Goal: Information Seeking & Learning: Learn about a topic

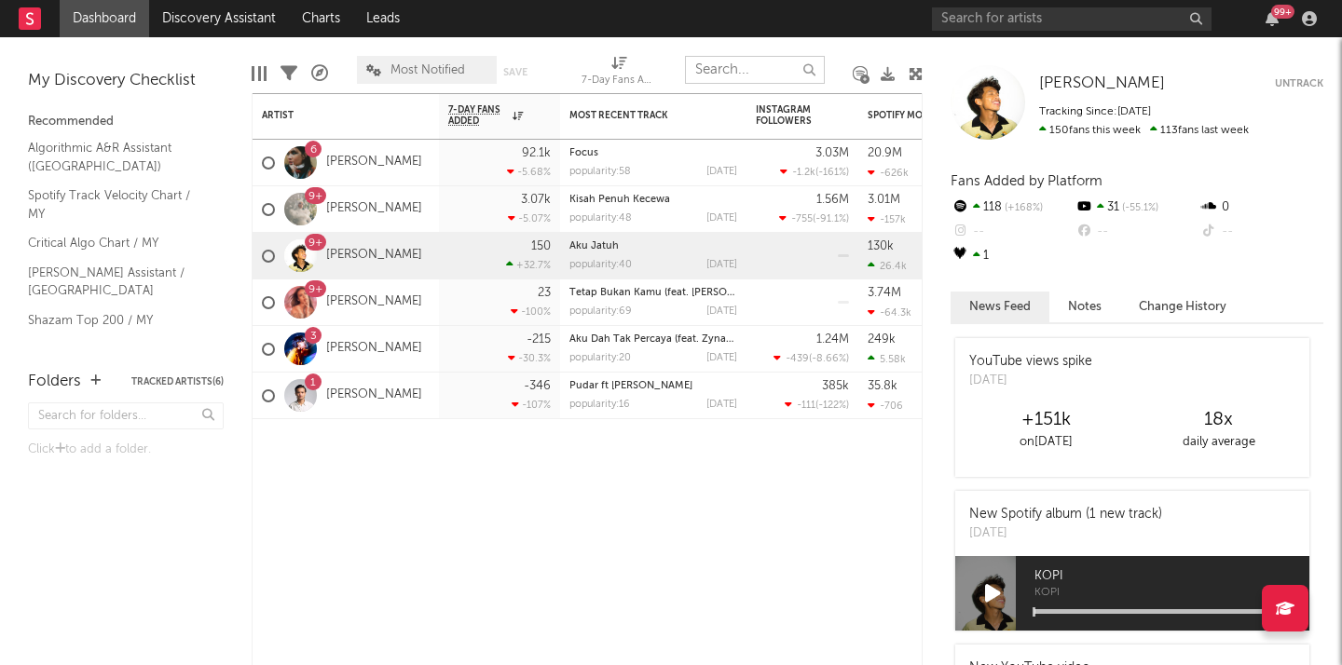
click at [751, 75] on input "text" at bounding box center [755, 70] width 140 height 28
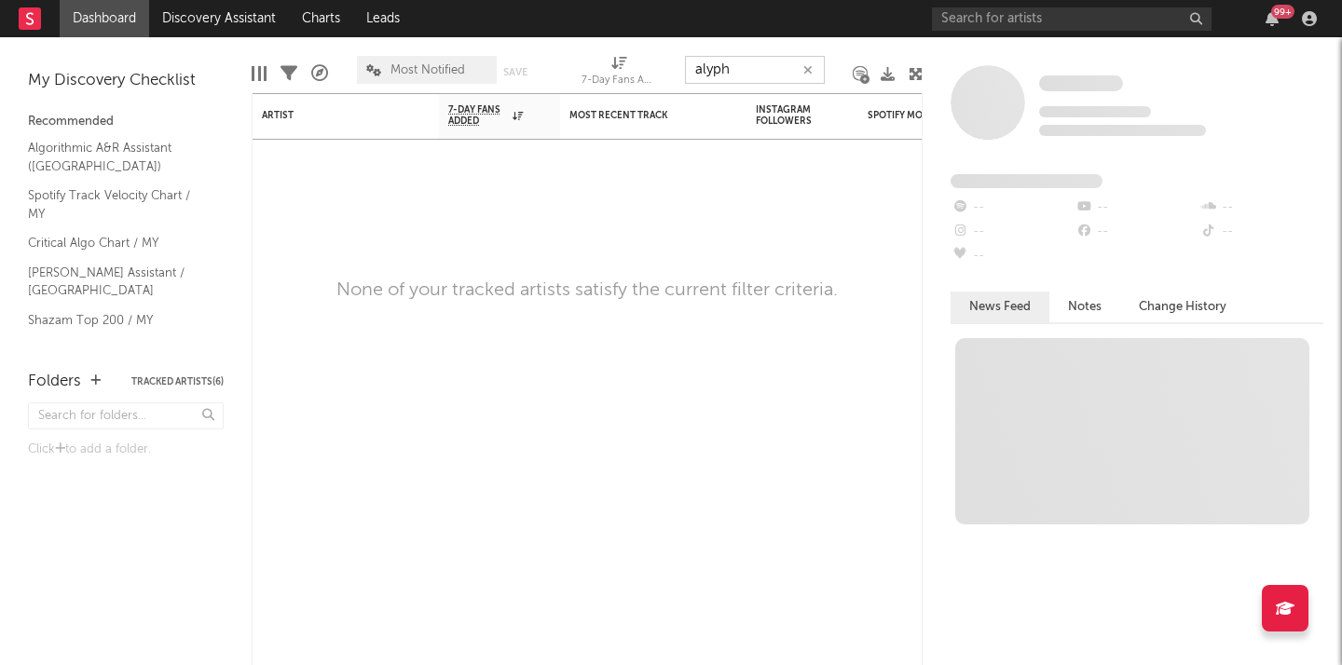
type input "alyph"
click at [1004, 36] on div "99 +" at bounding box center [1127, 18] width 391 height 37
click at [1009, 27] on input "text" at bounding box center [1072, 18] width 280 height 23
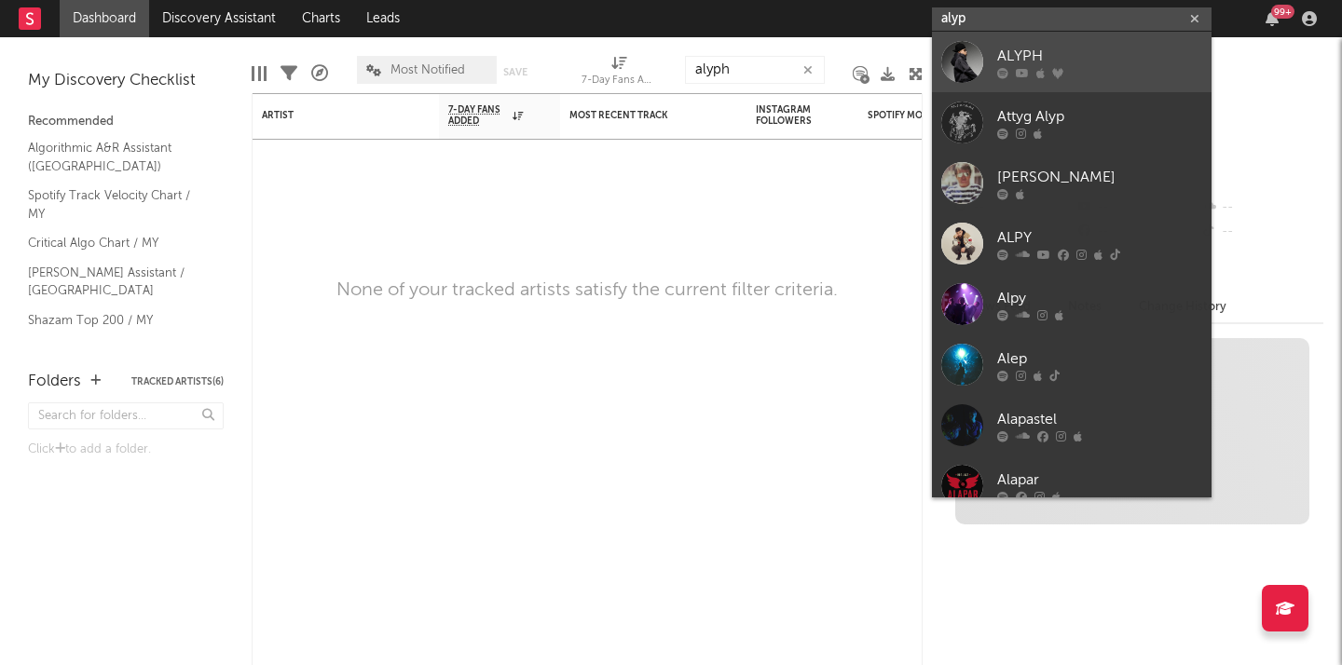
type input "alyp"
click at [1076, 48] on div "ALYPH" at bounding box center [1099, 56] width 205 height 22
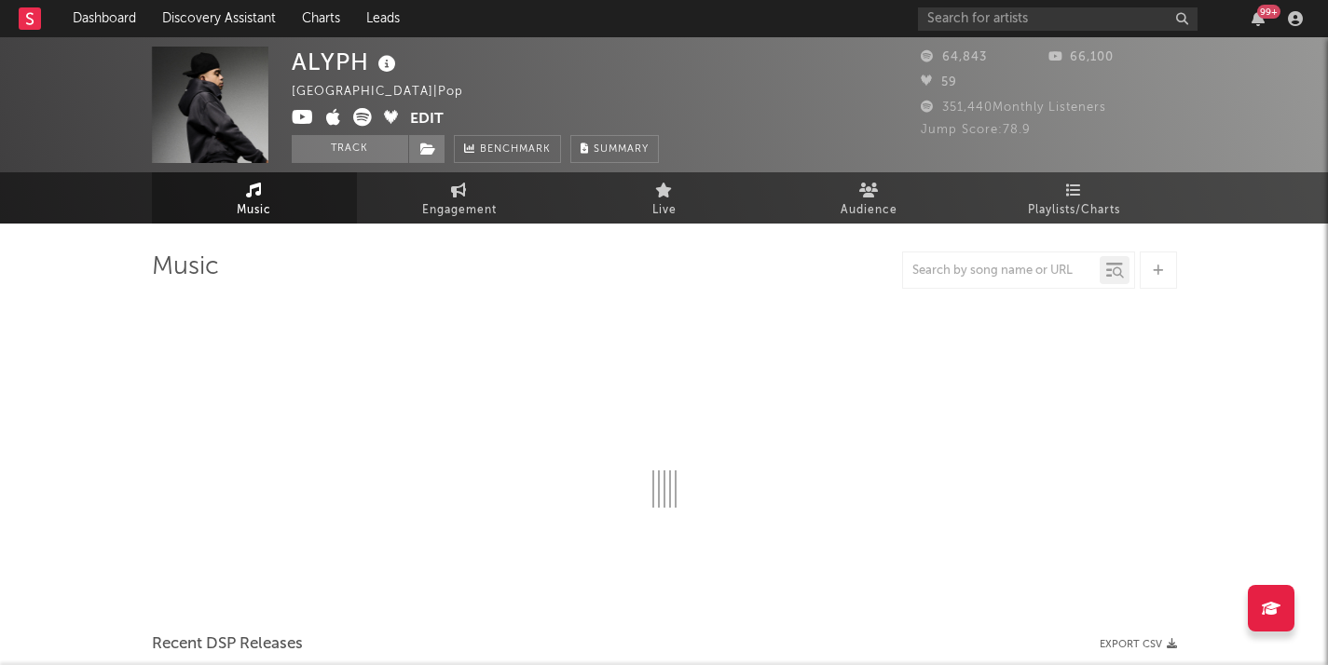
select select "6m"
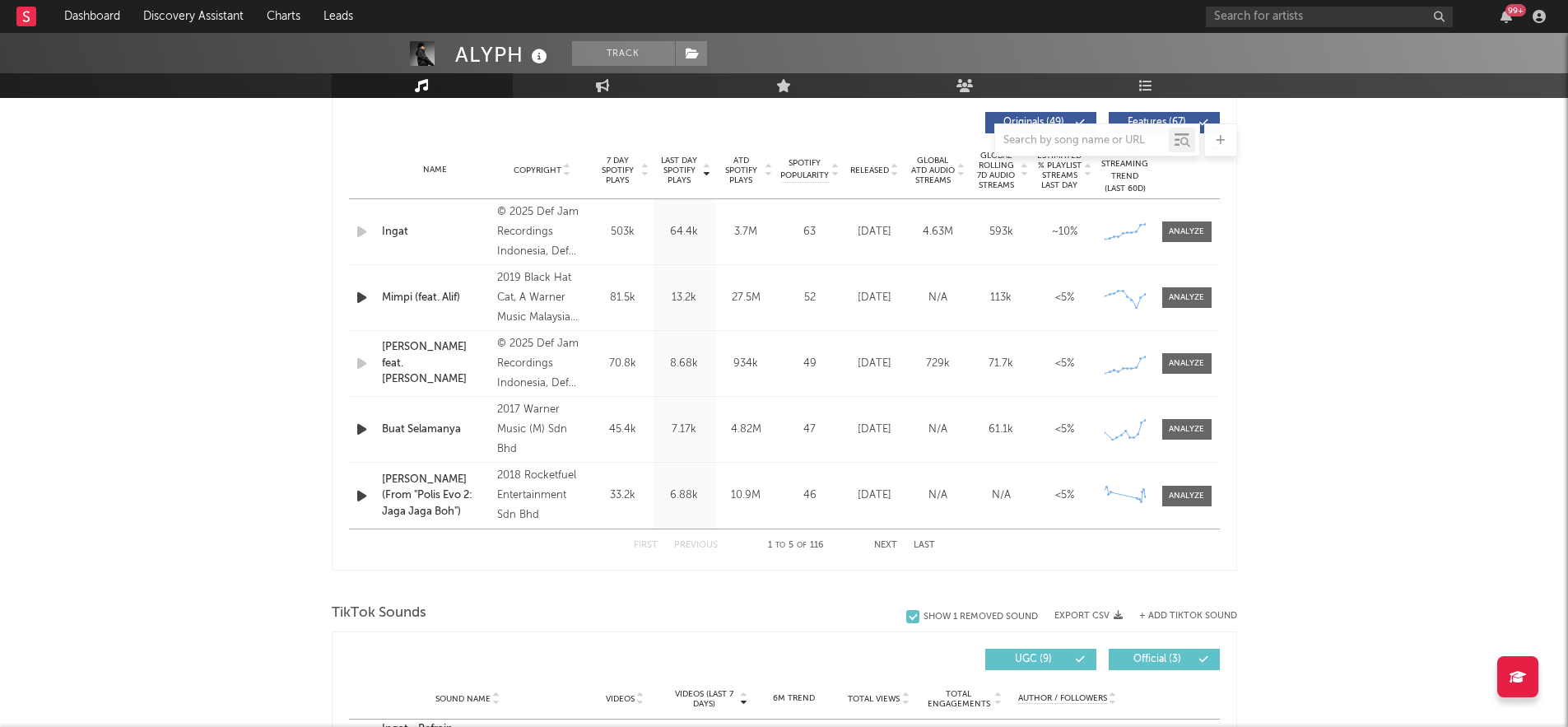
scroll to position [568, 0]
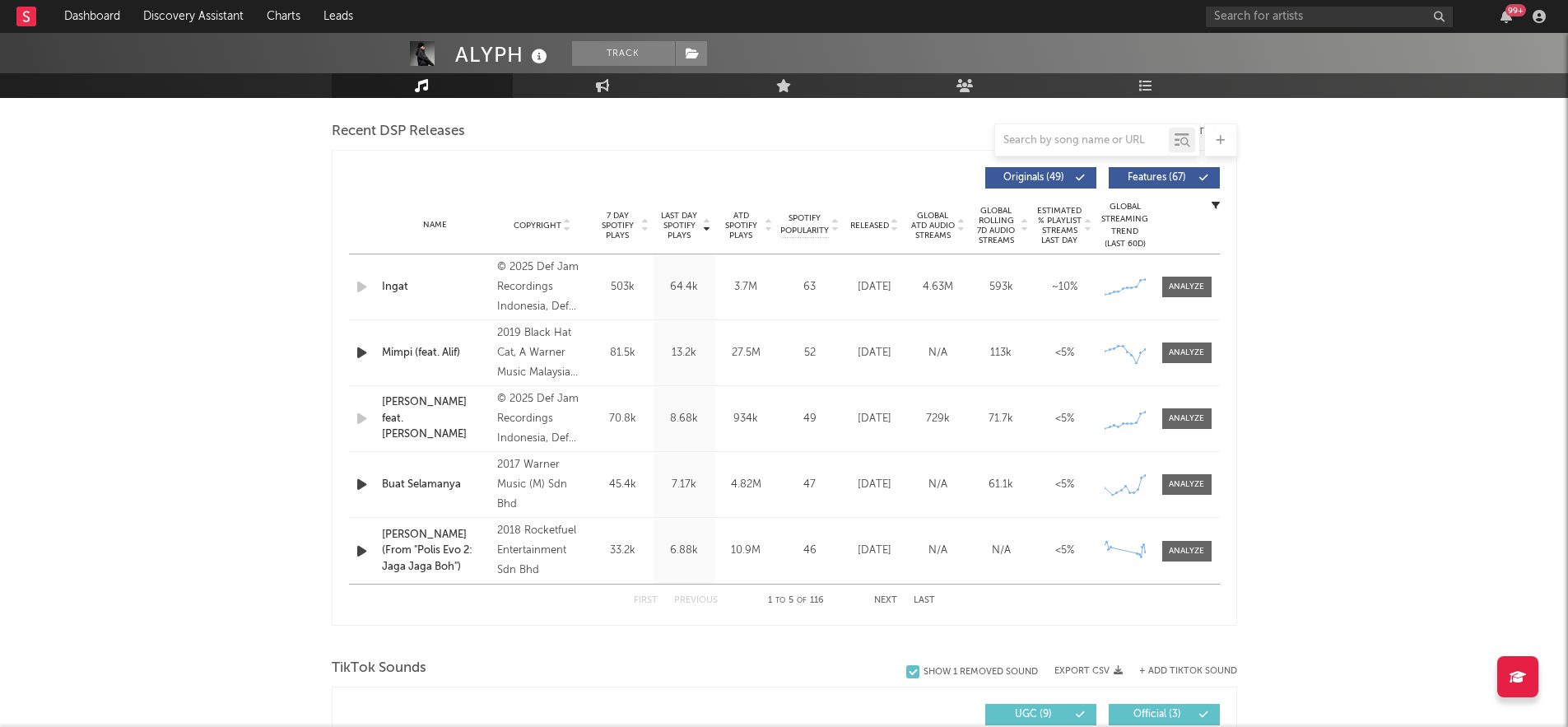
click at [439, 285] on div "Ingat" at bounding box center [435, 287] width 108 height 17
click at [1181, 284] on div at bounding box center [1186, 287] width 35 height 12
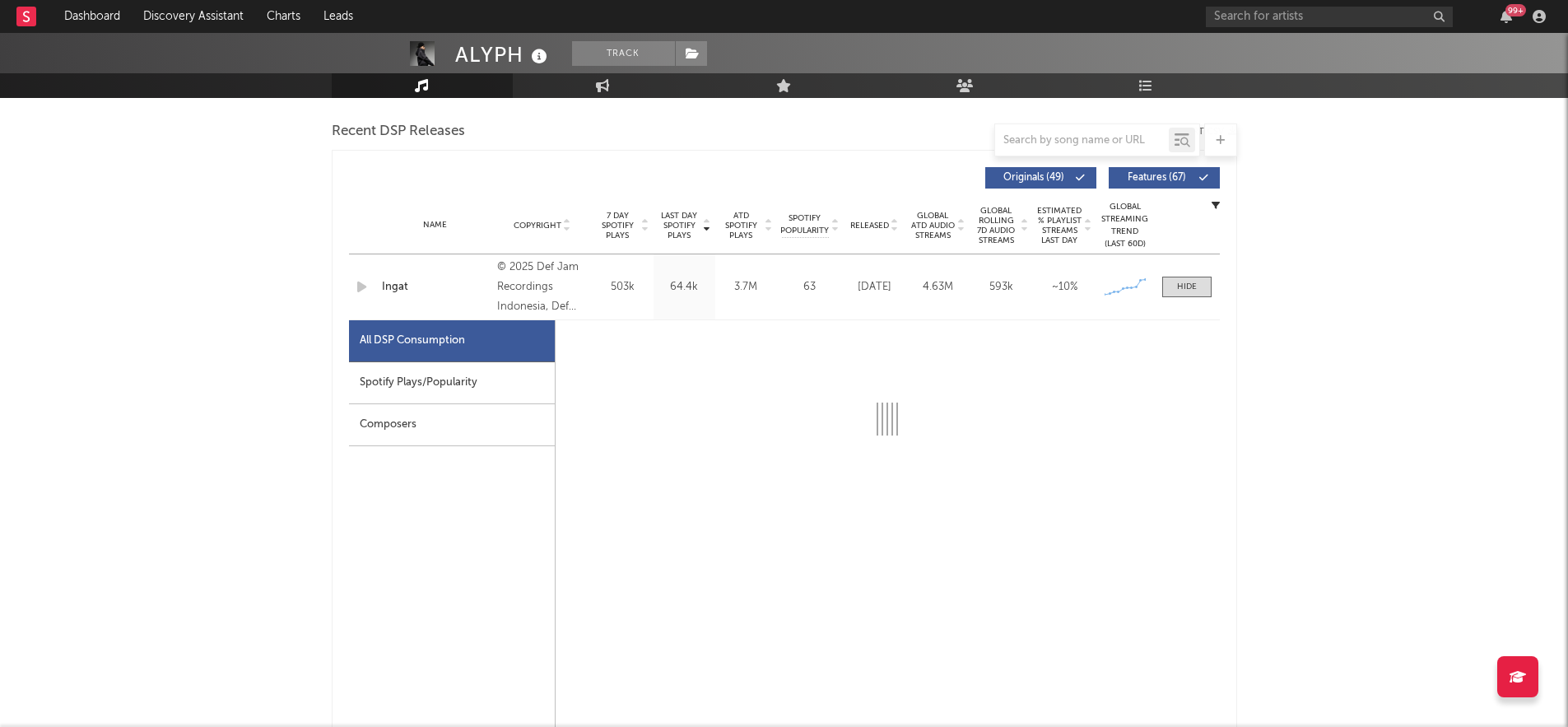
click at [435, 367] on div "Spotify Plays/Popularity" at bounding box center [451, 383] width 206 height 42
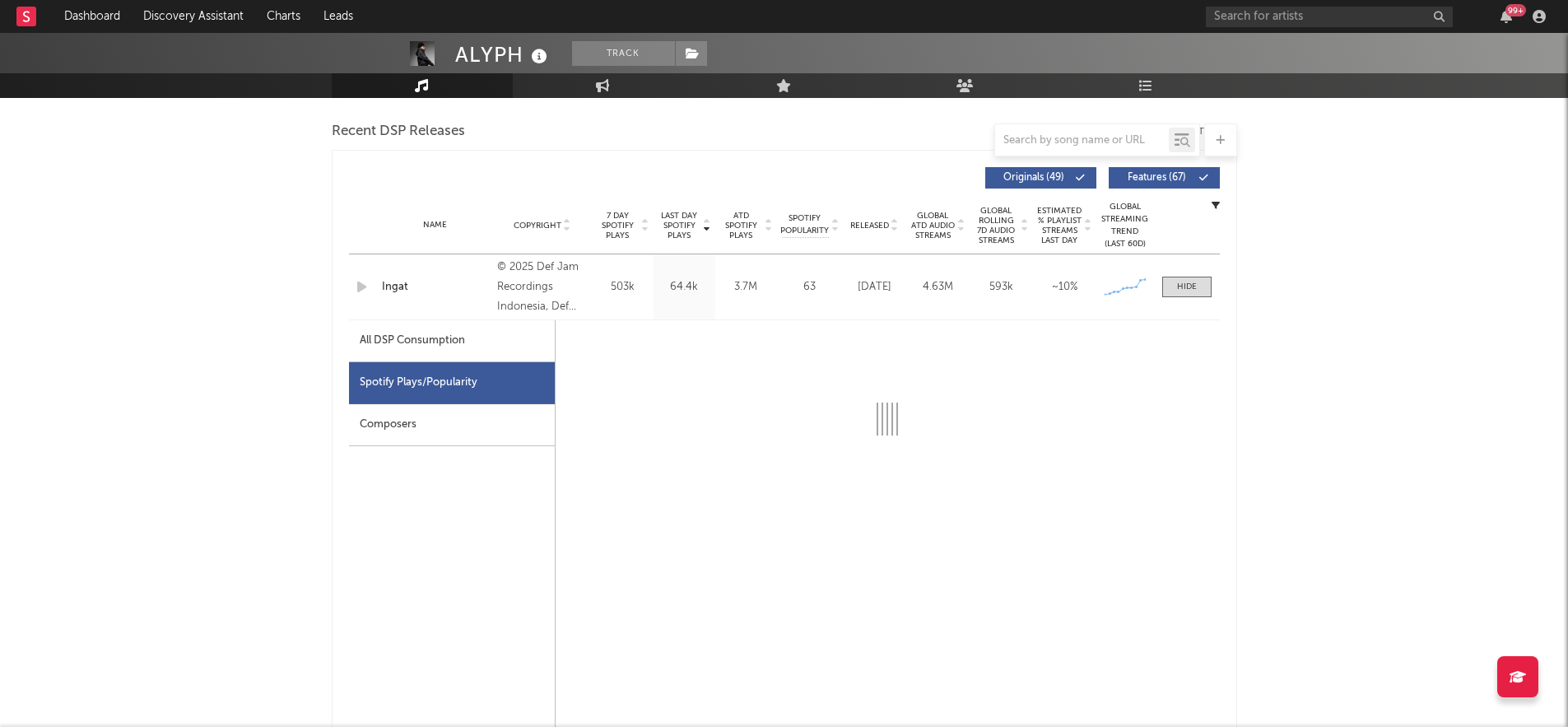
select select "6m"
select select "1w"
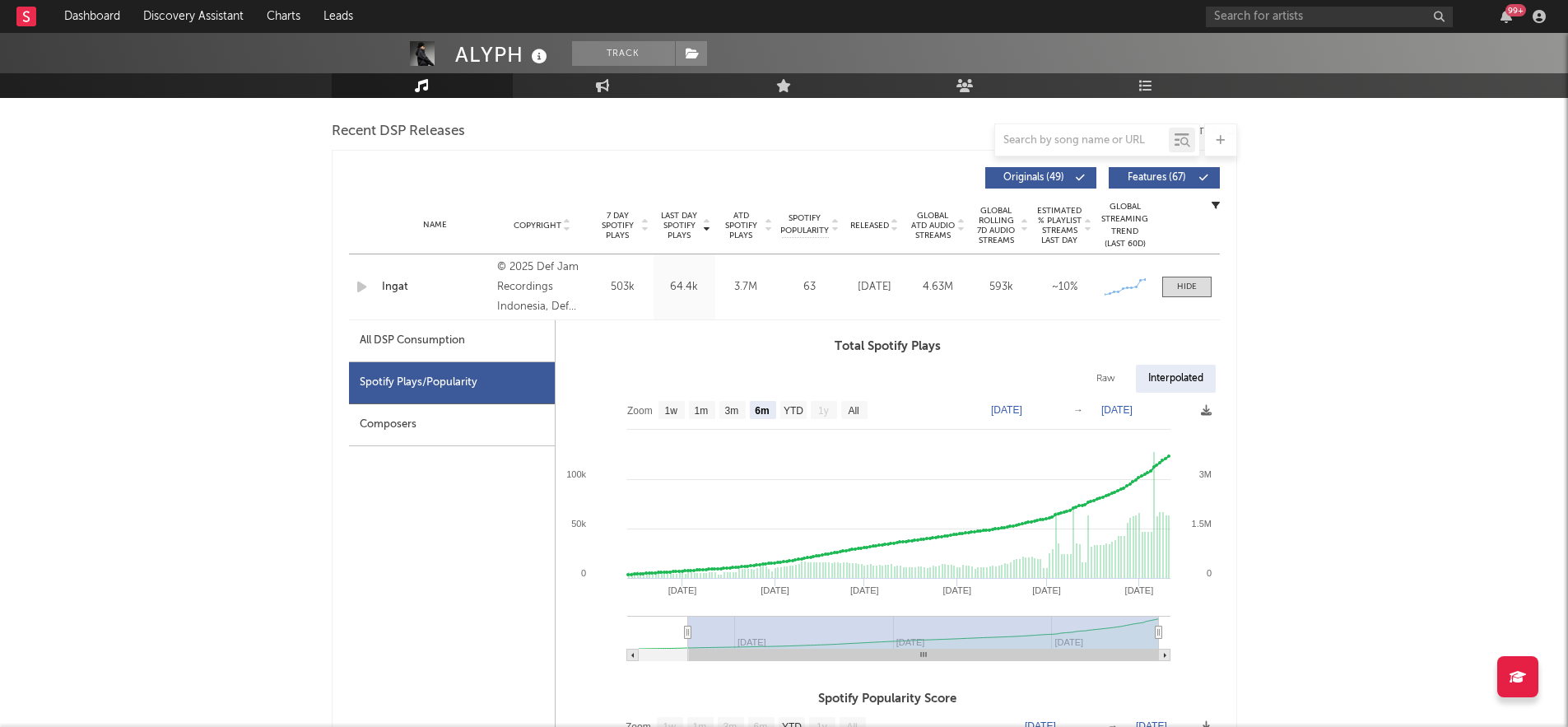
click at [420, 346] on div "All DSP Consumption" at bounding box center [411, 341] width 105 height 19
select select "6m"
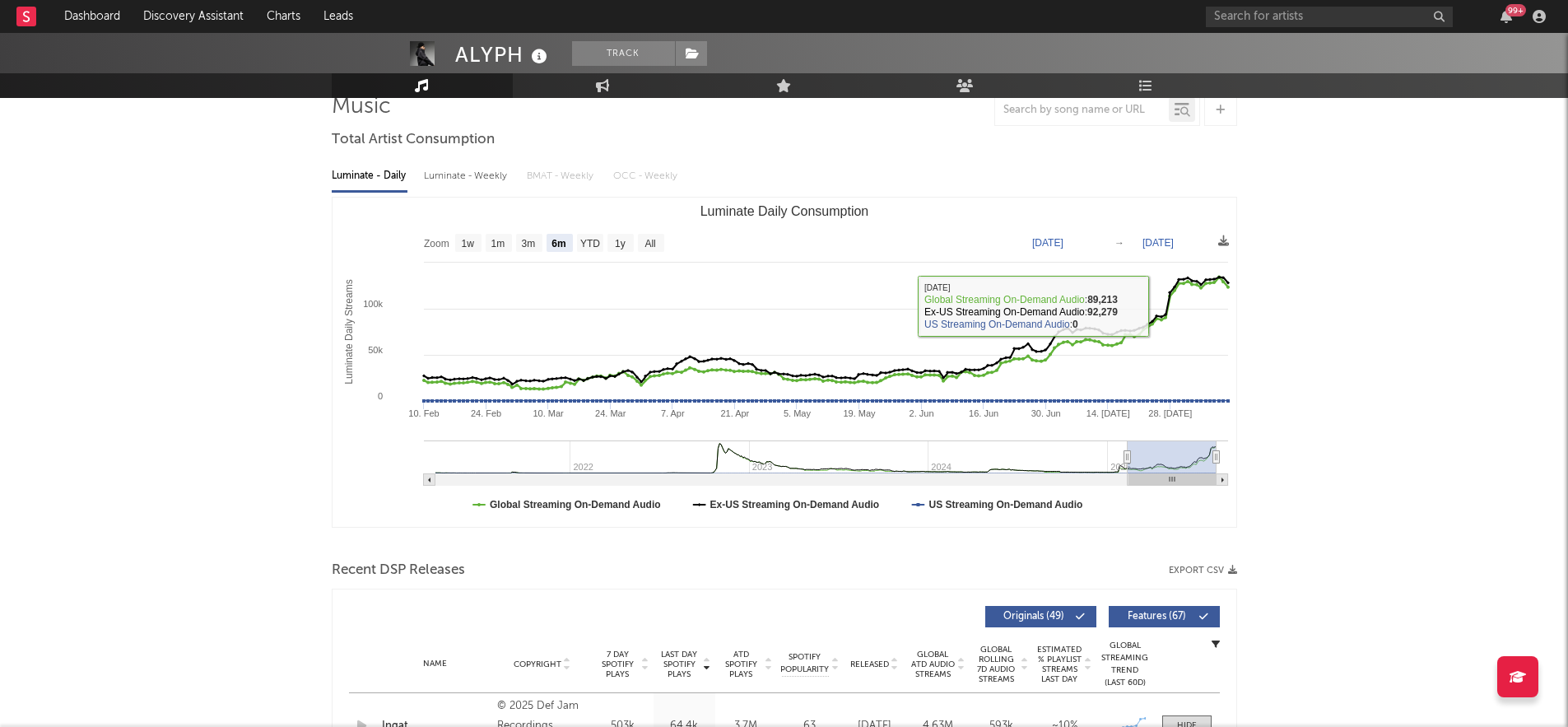
scroll to position [75, 0]
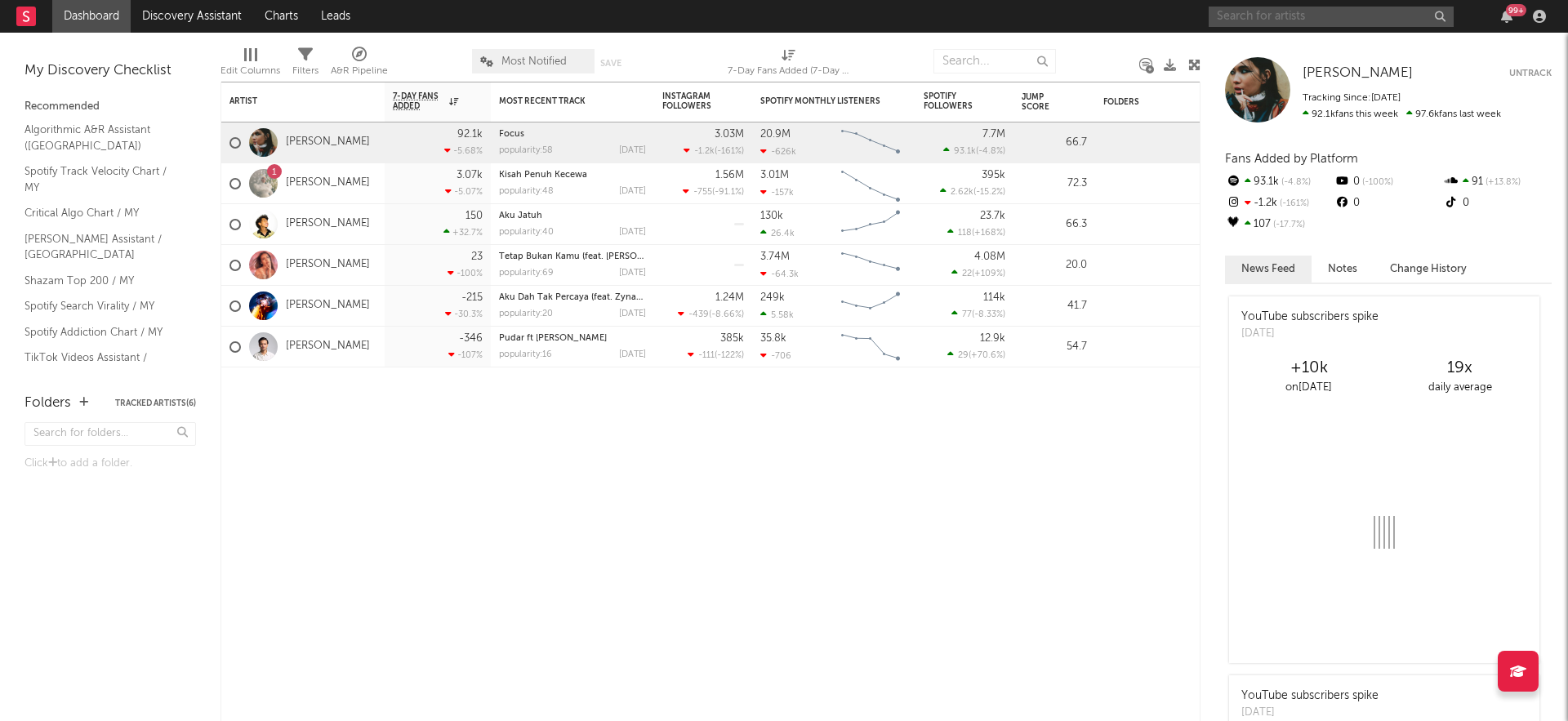
click at [1175, 18] on input "text" at bounding box center [1331, 16] width 245 height 20
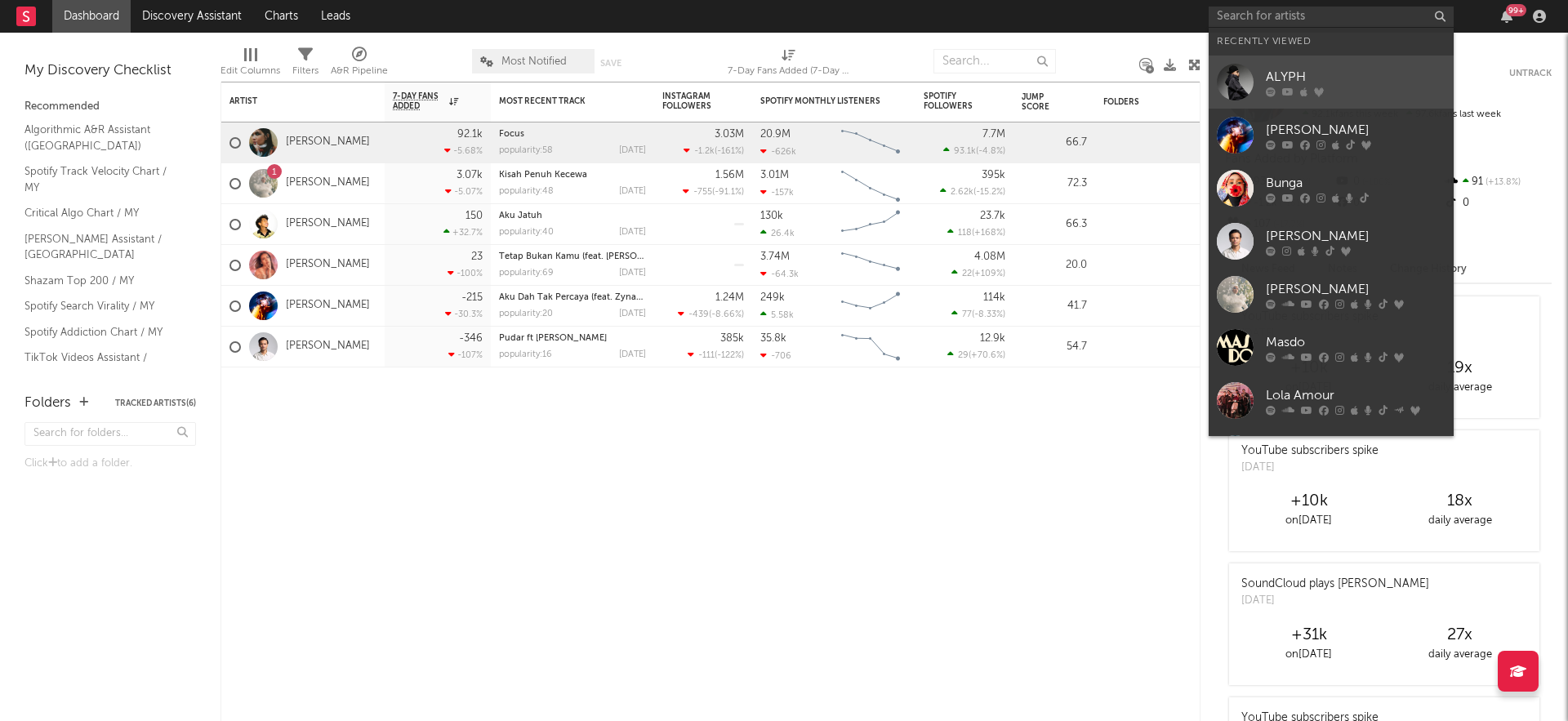
click at [1175, 68] on div "ALYPH" at bounding box center [1355, 76] width 180 height 19
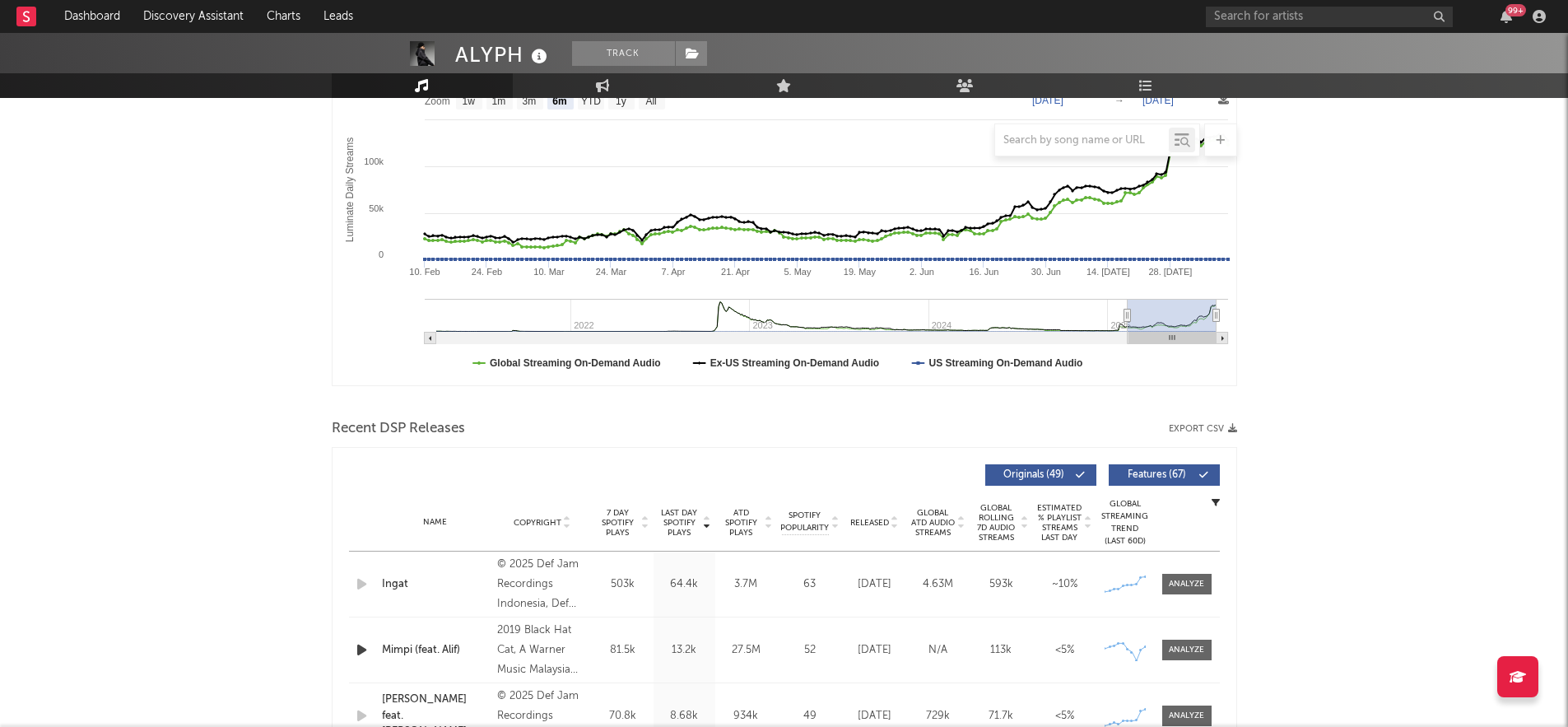
scroll to position [348, 0]
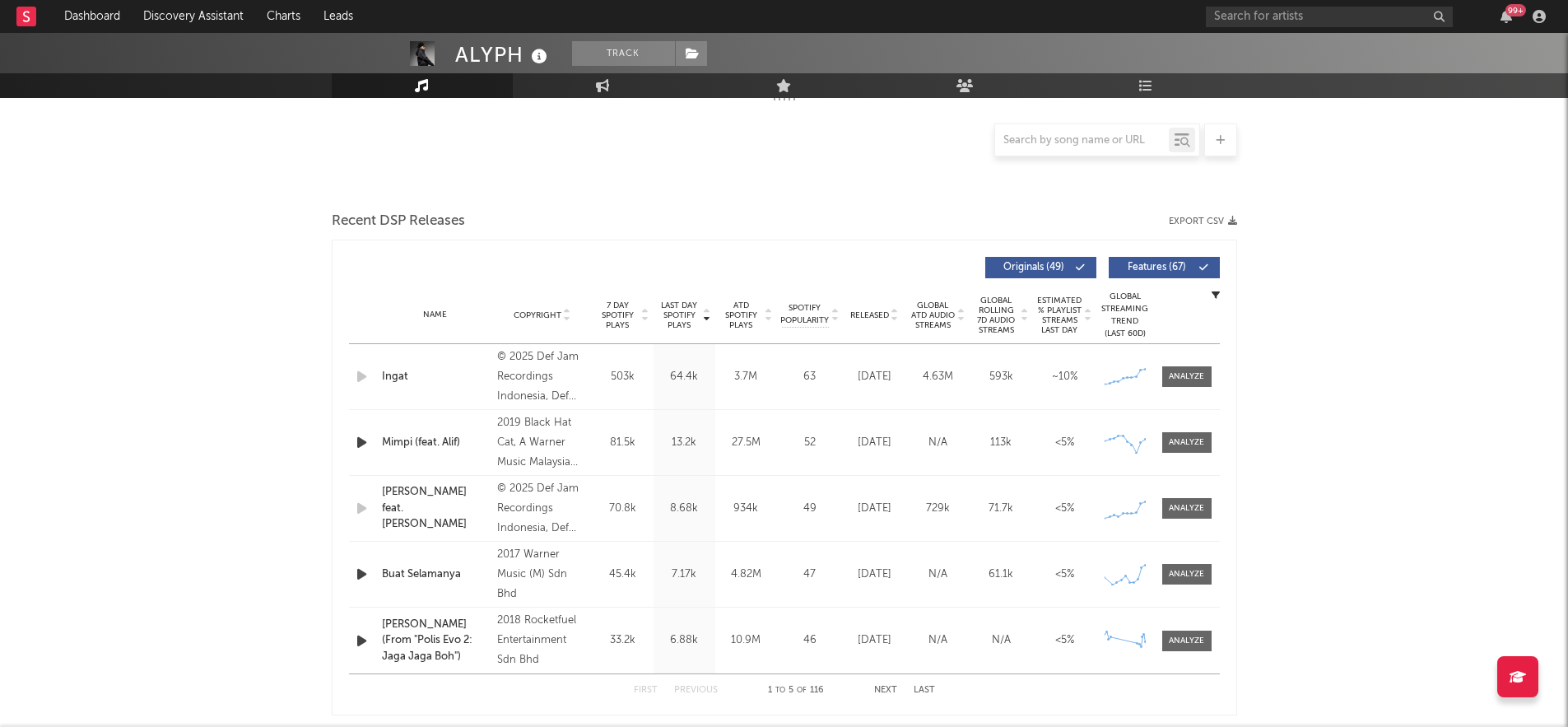
select select "6m"
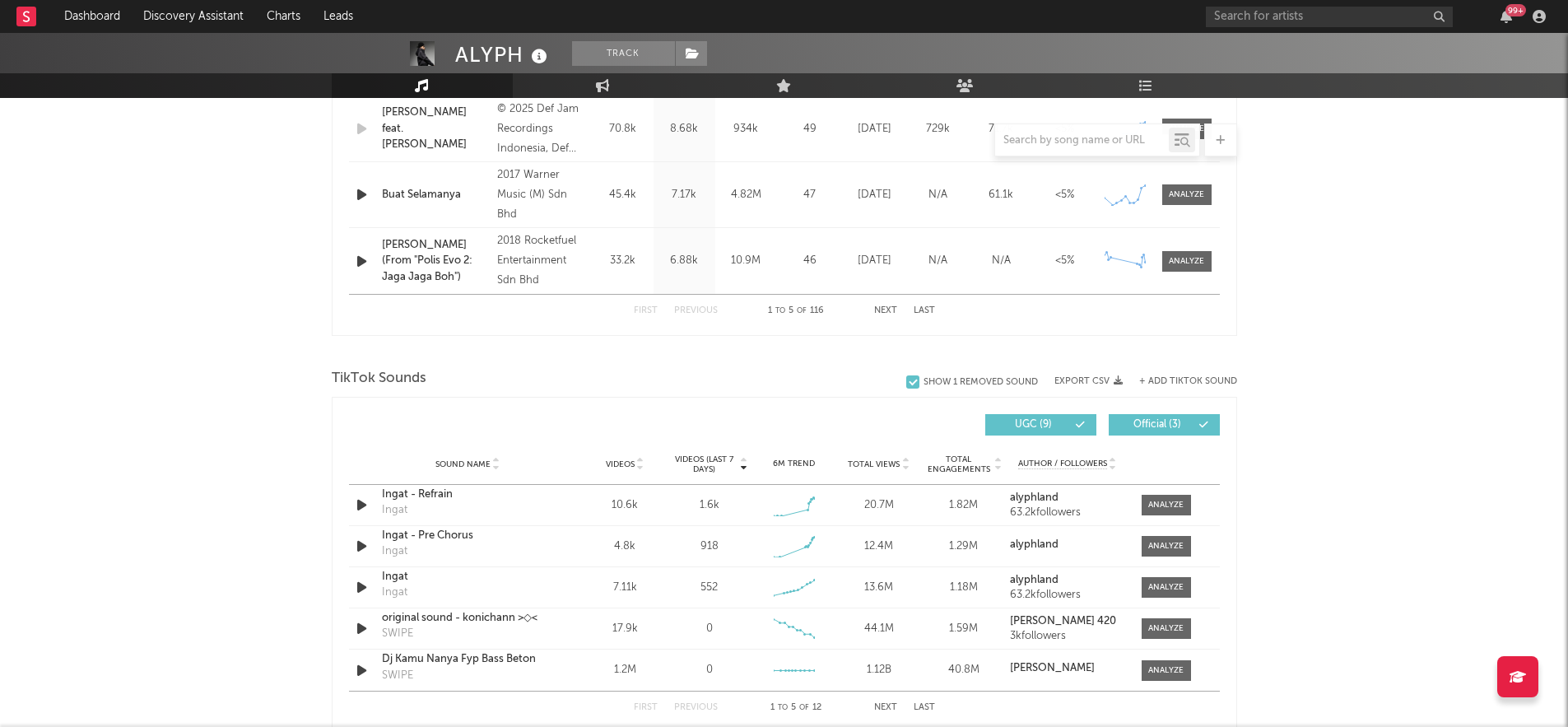
scroll to position [854, 0]
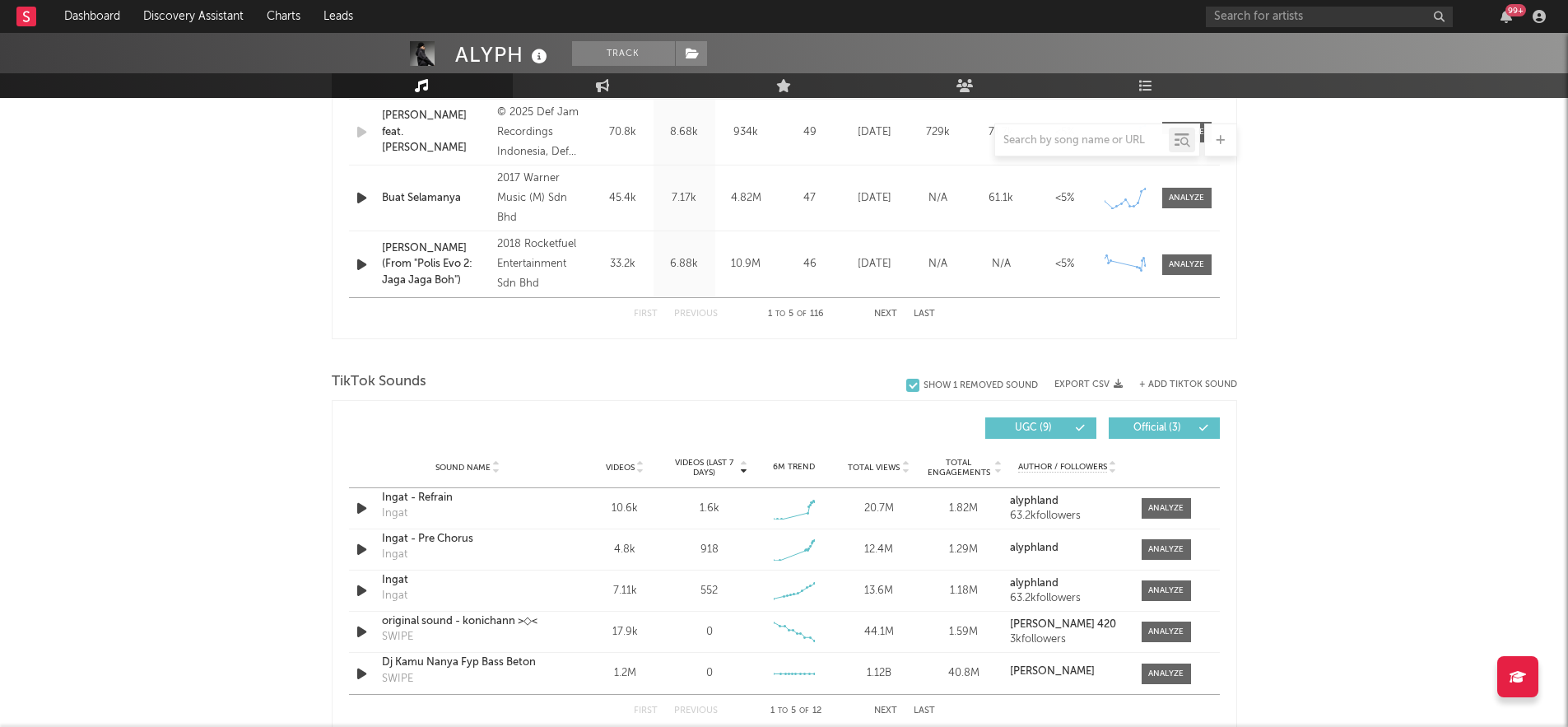
click at [890, 314] on button "Next" at bounding box center [886, 314] width 23 height 9
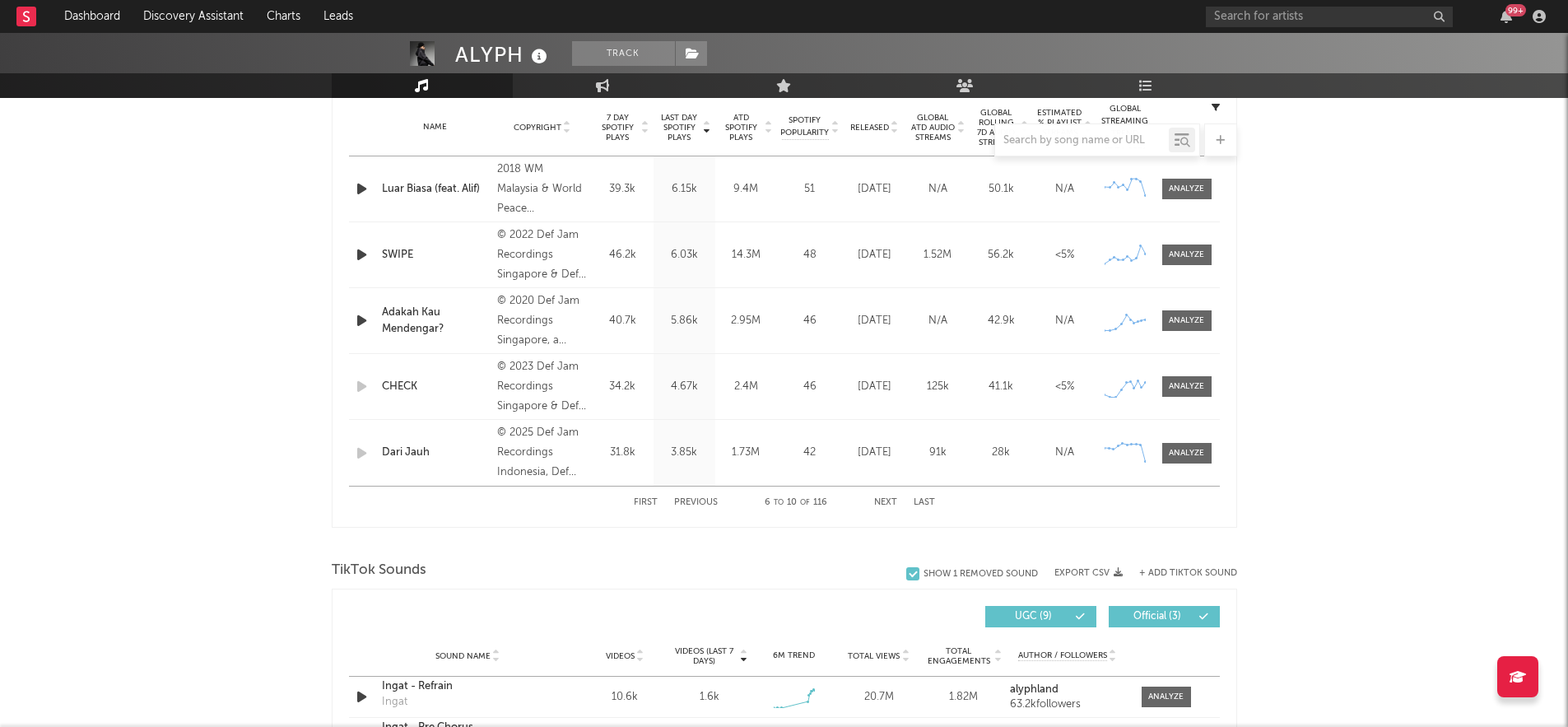
scroll to position [665, 0]
click at [880, 504] on button "Next" at bounding box center [886, 504] width 23 height 9
click at [1176, 193] on div at bounding box center [1186, 190] width 35 height 12
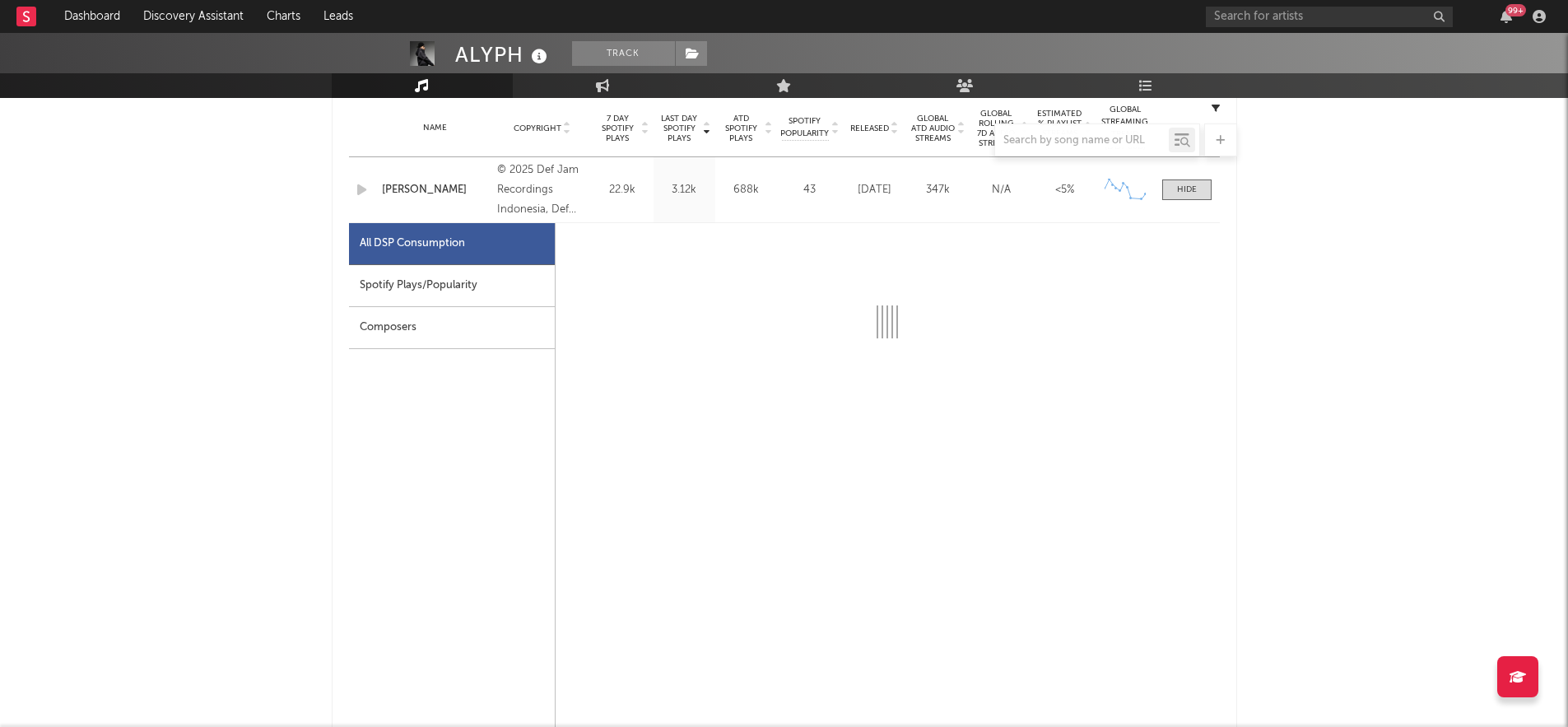
click at [477, 275] on div "Spotify Plays/Popularity" at bounding box center [451, 286] width 206 height 42
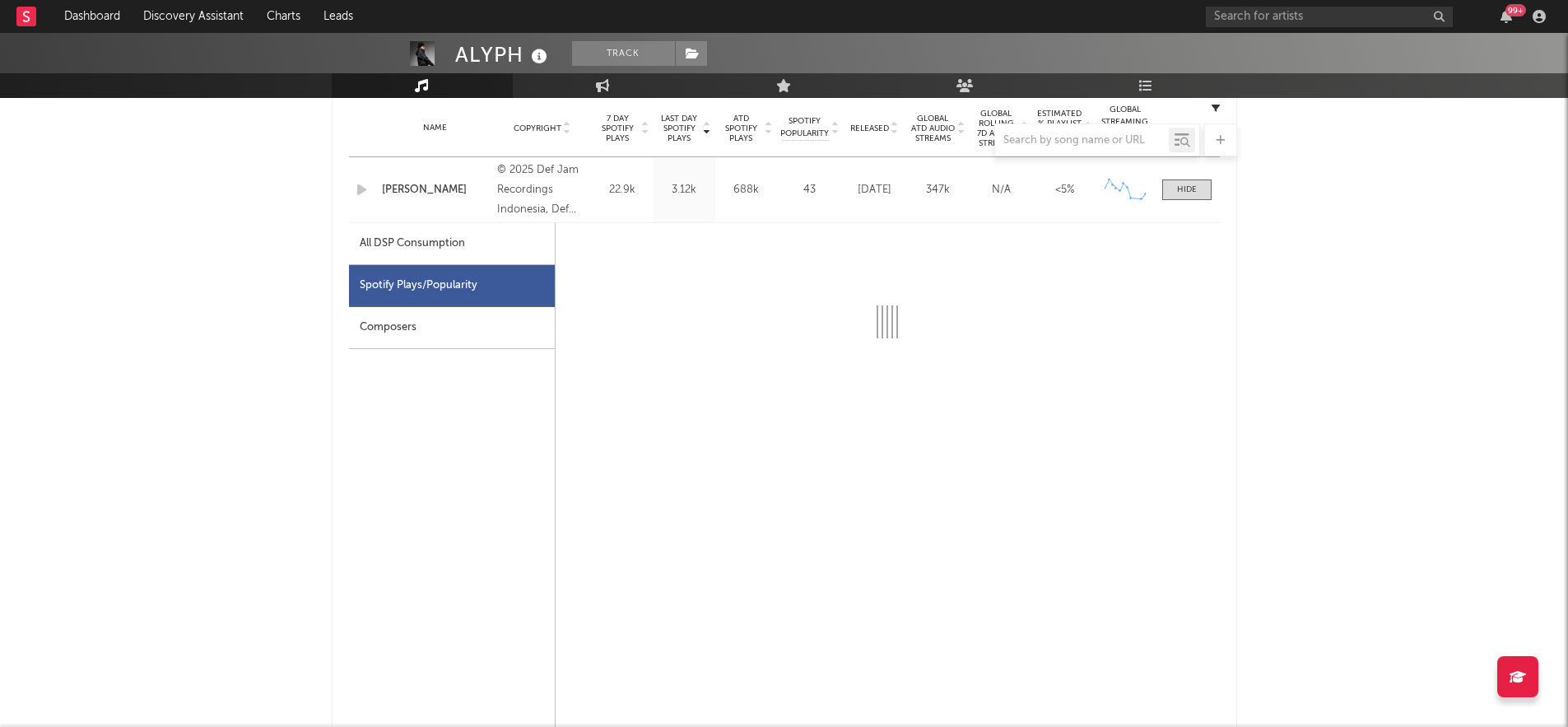
select select "6m"
select select "1w"
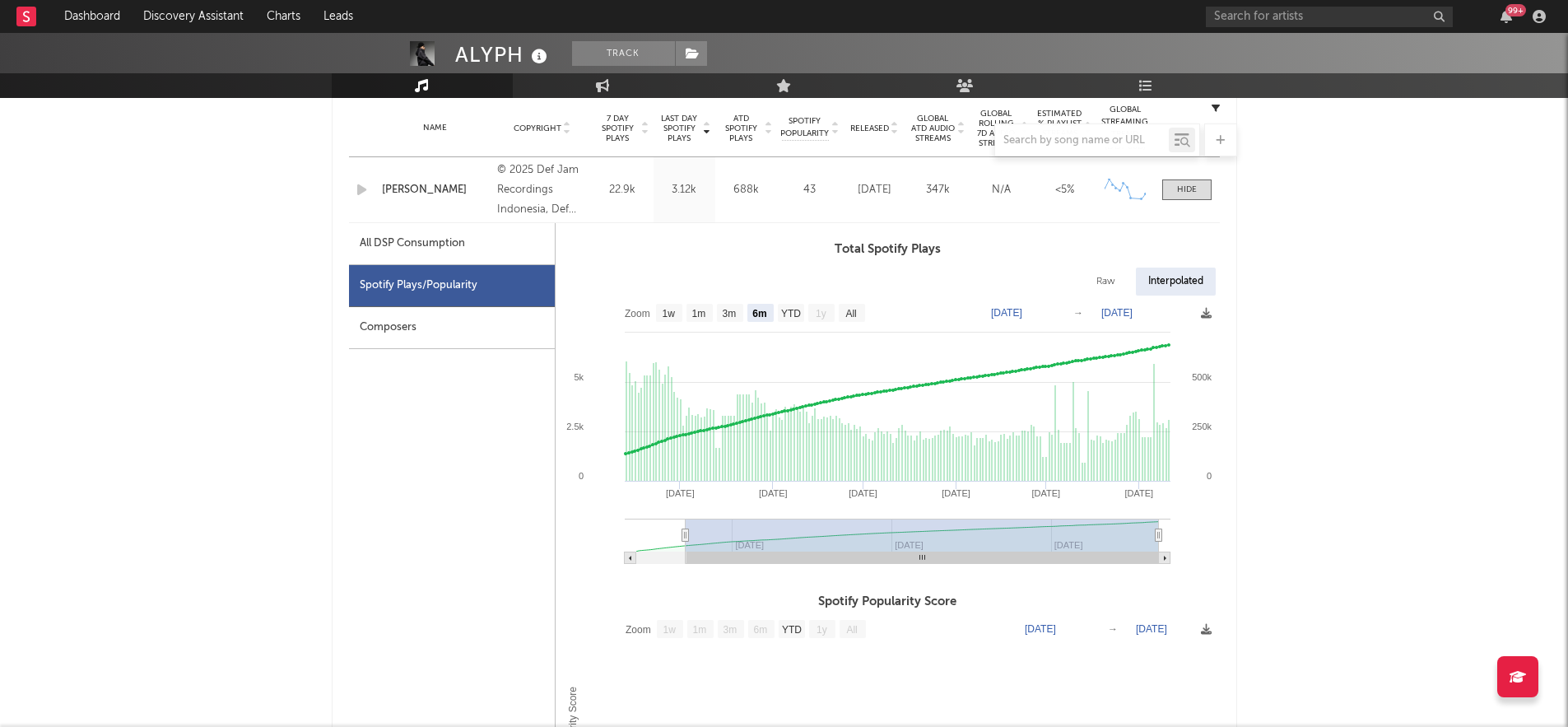
click at [460, 257] on div "All DSP Consumption" at bounding box center [451, 245] width 206 height 42
select select "6m"
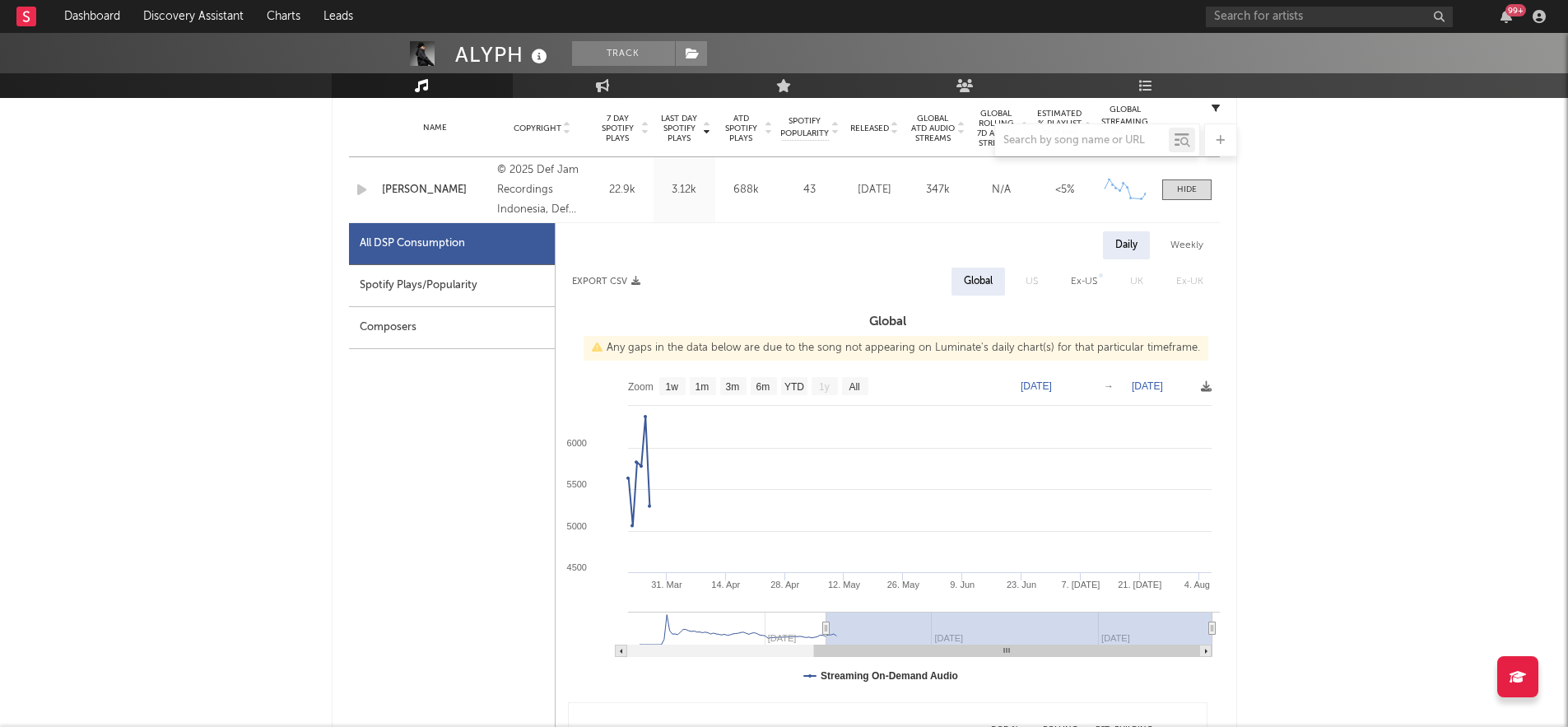
drag, startPoint x: 694, startPoint y: 630, endPoint x: 813, endPoint y: 615, distance: 119.9
click at [813, 587] on g at bounding box center [925, 634] width 596 height 45
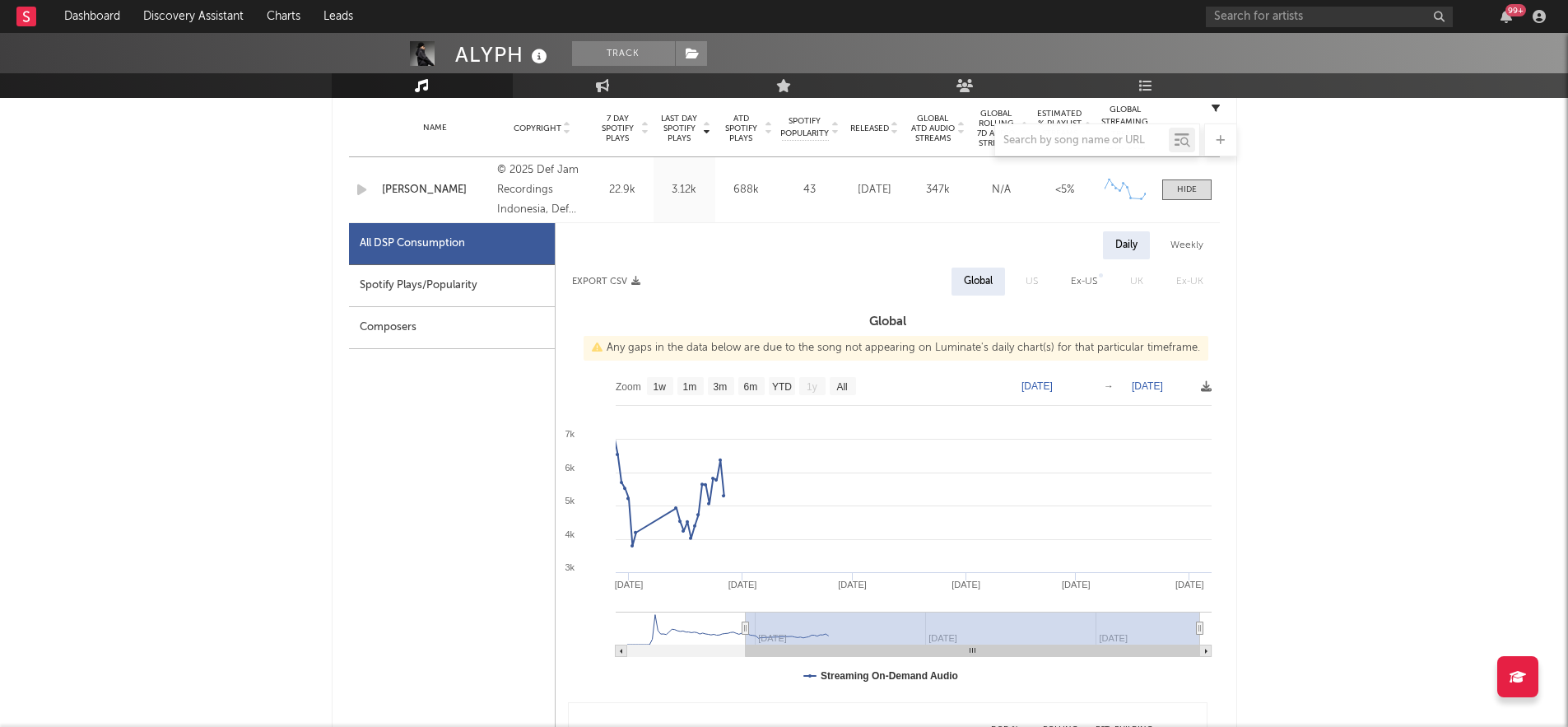
type input "[DATE]"
select select "6m"
type input "[DATE]"
drag, startPoint x: 825, startPoint y: 625, endPoint x: 720, endPoint y: 615, distance: 105.5
click at [720, 587] on g at bounding box center [913, 634] width 596 height 45
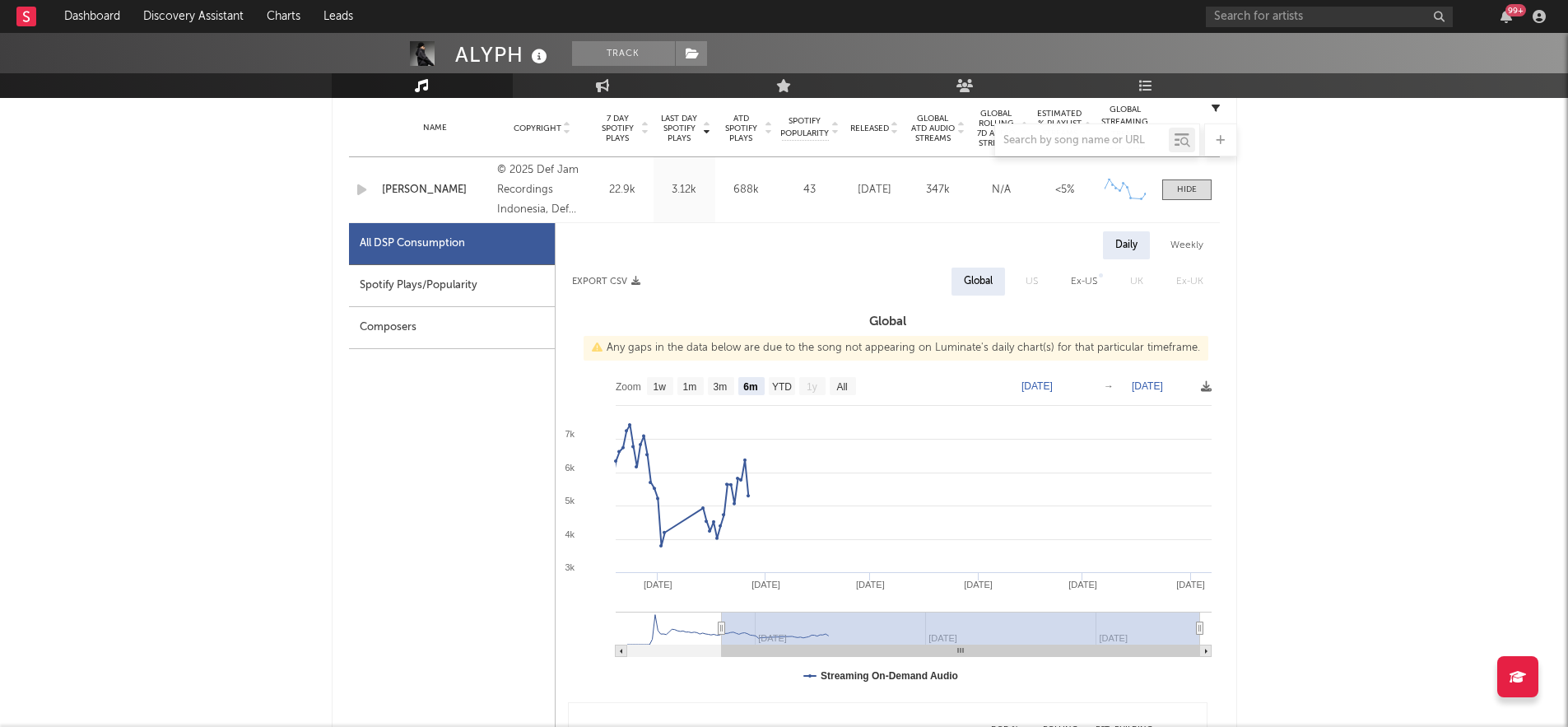
click at [383, 285] on div "Spotify Plays/Popularity" at bounding box center [451, 286] width 206 height 42
select select "6m"
select select "1w"
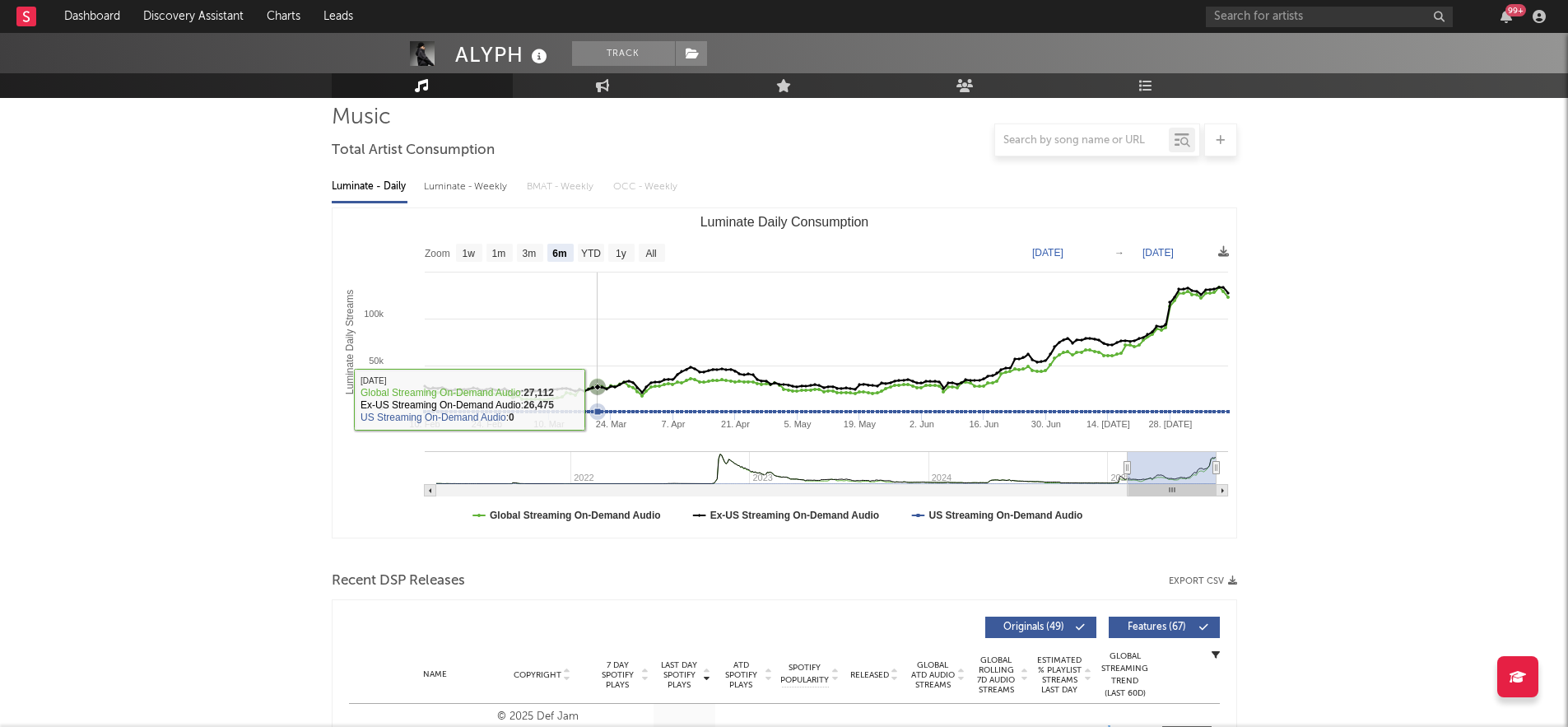
scroll to position [54, 0]
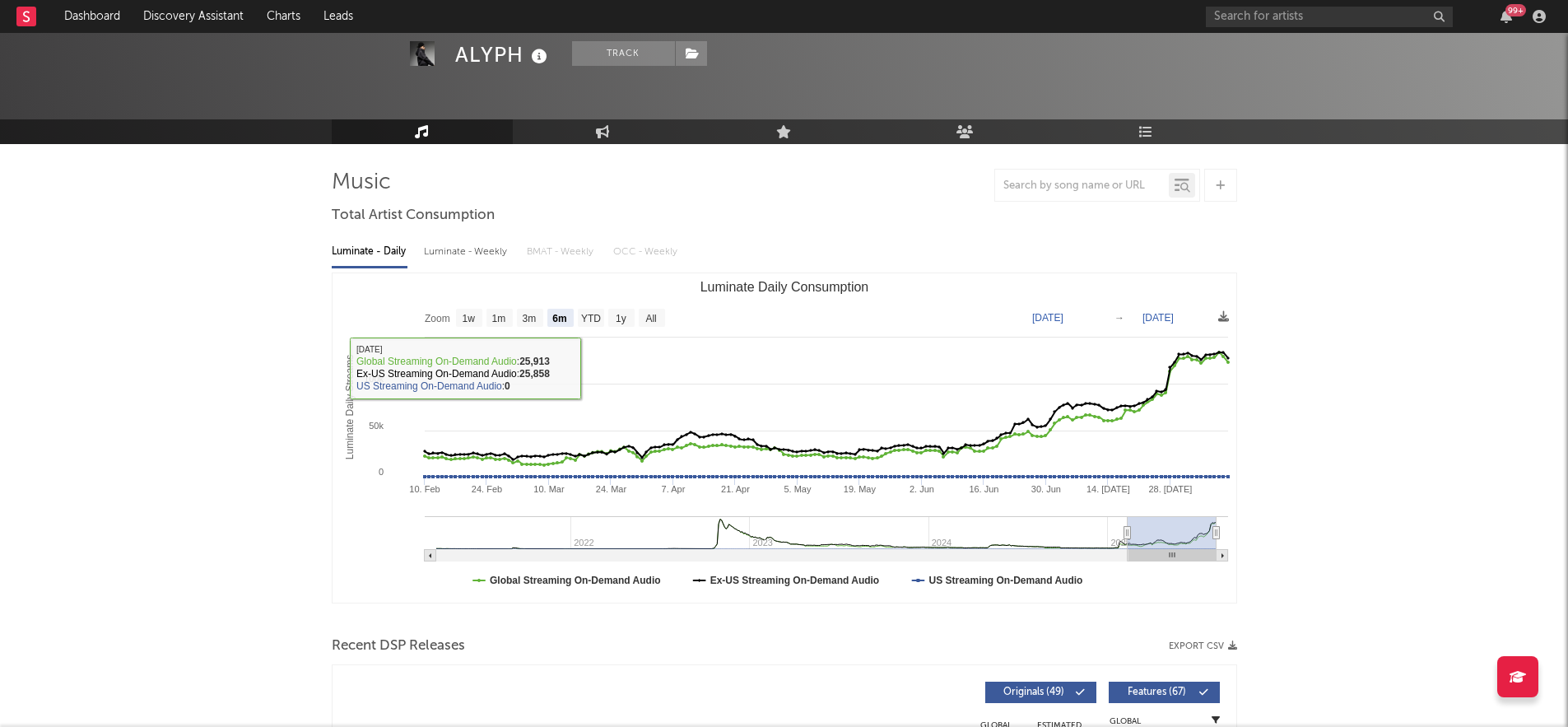
click at [420, 131] on icon at bounding box center [422, 132] width 14 height 13
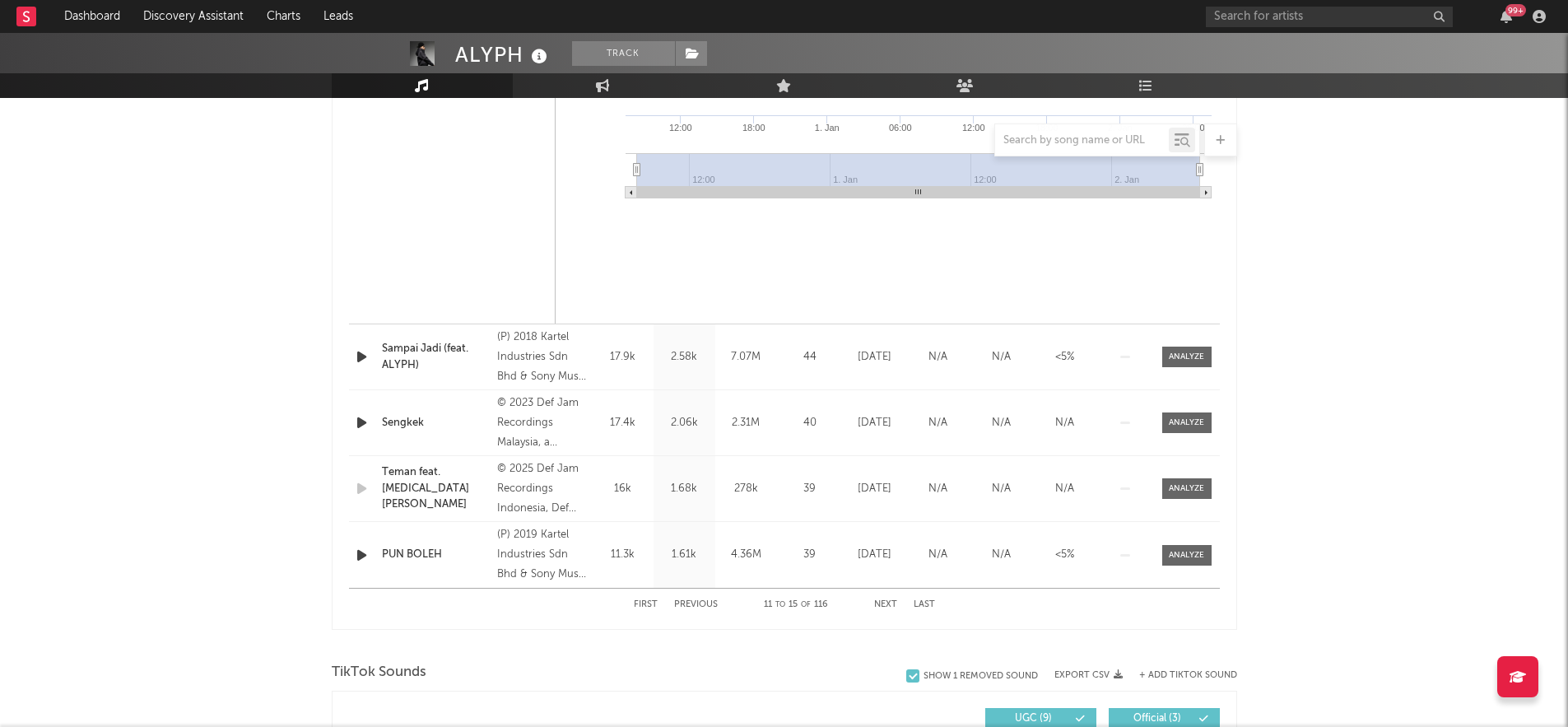
scroll to position [1356, 0]
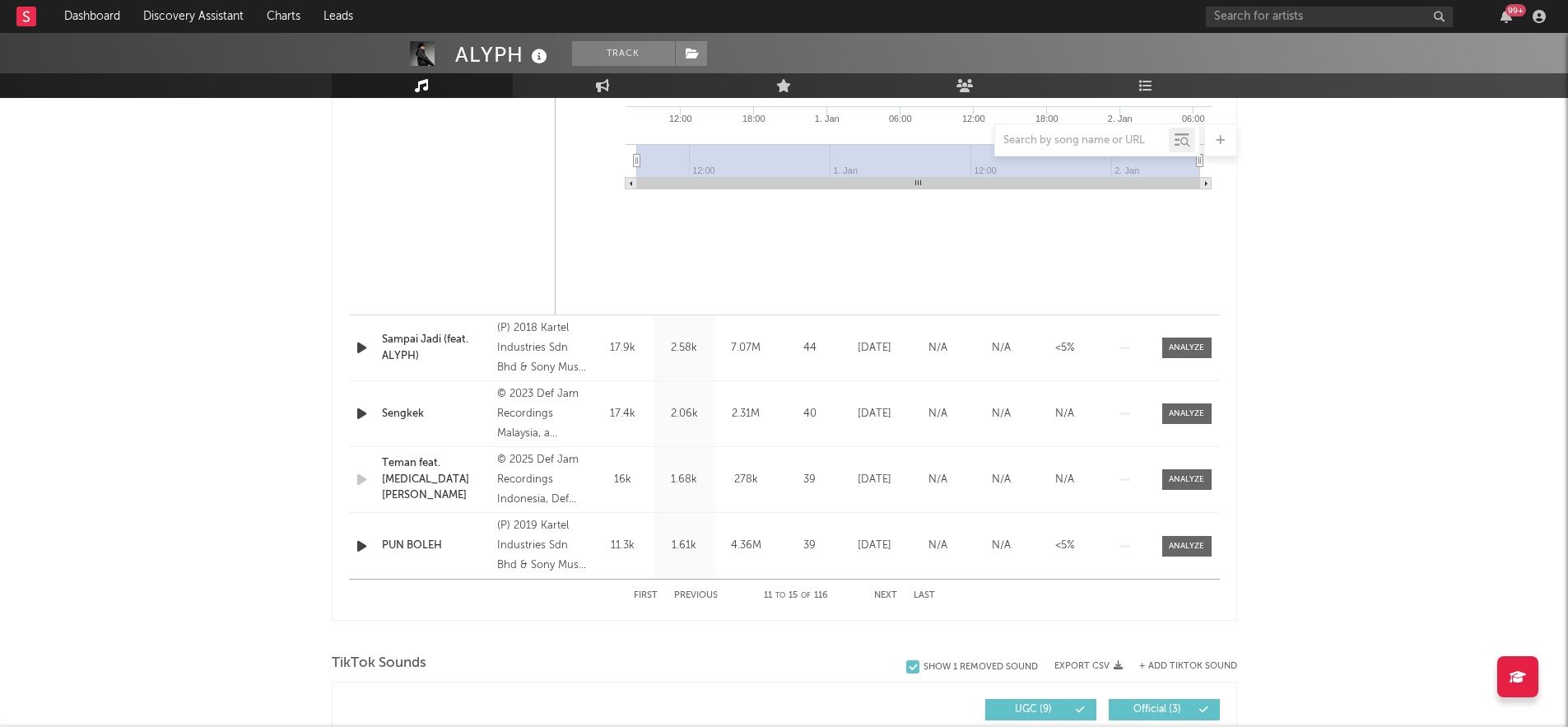
click at [920, 587] on button "Last" at bounding box center [924, 595] width 21 height 9
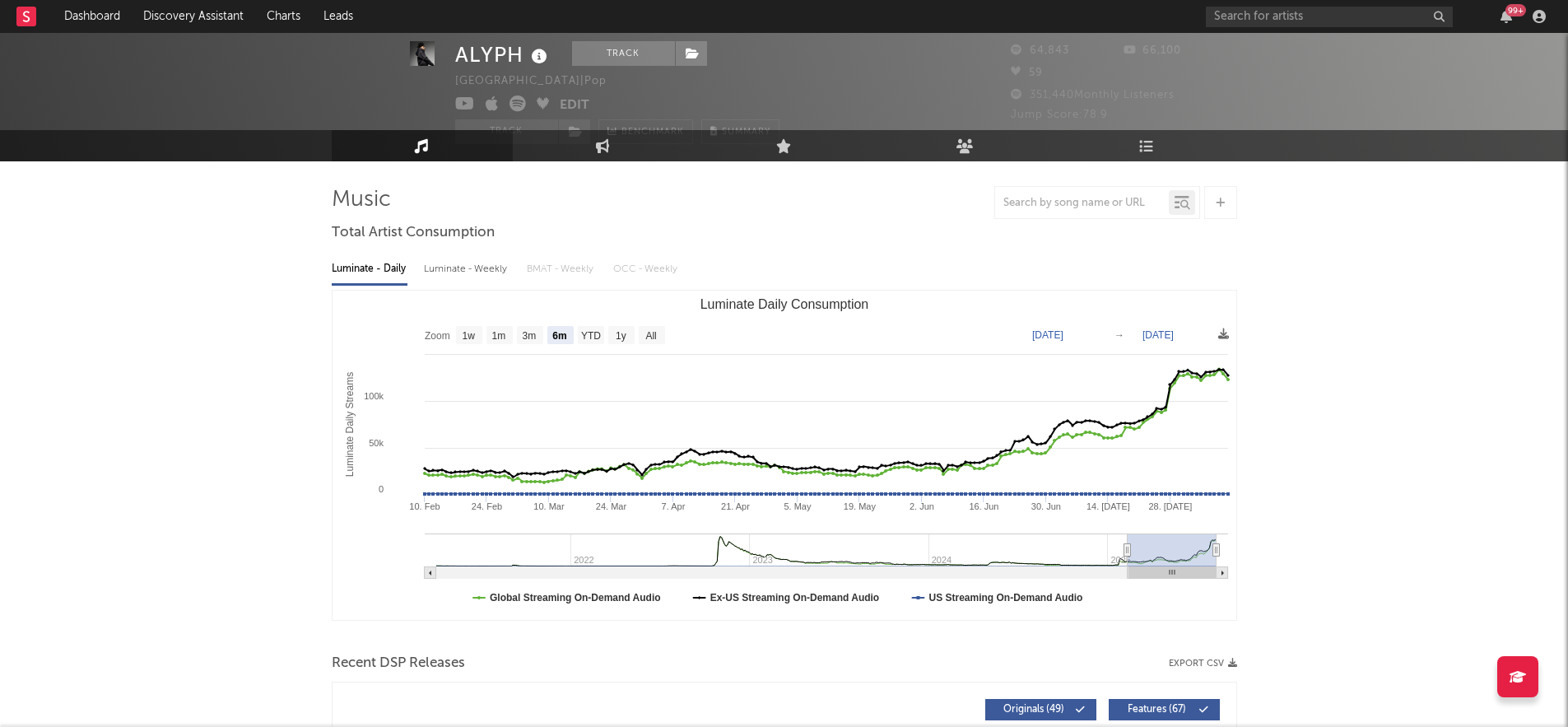
scroll to position [33, 0]
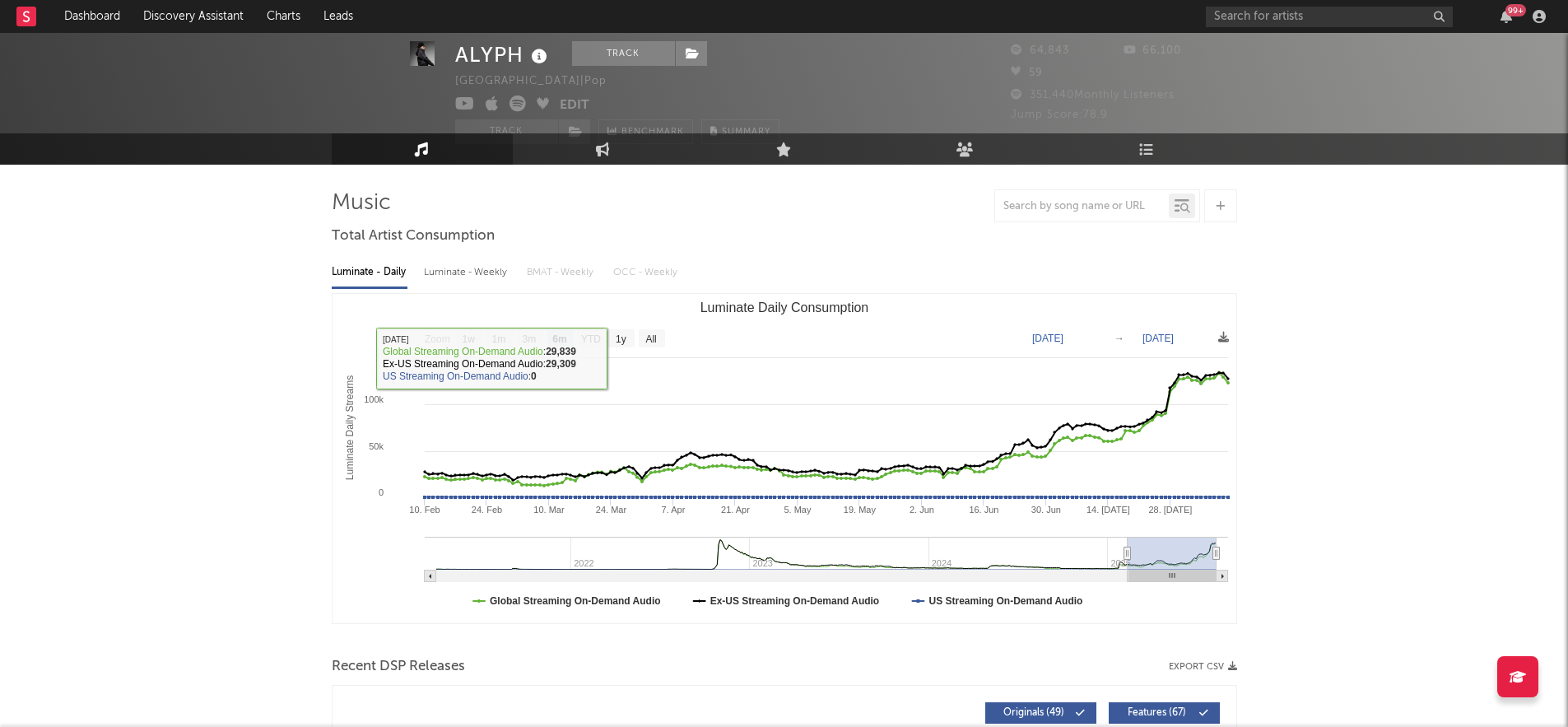
click at [473, 273] on div "Luminate - Weekly" at bounding box center [467, 273] width 87 height 28
select select "6m"
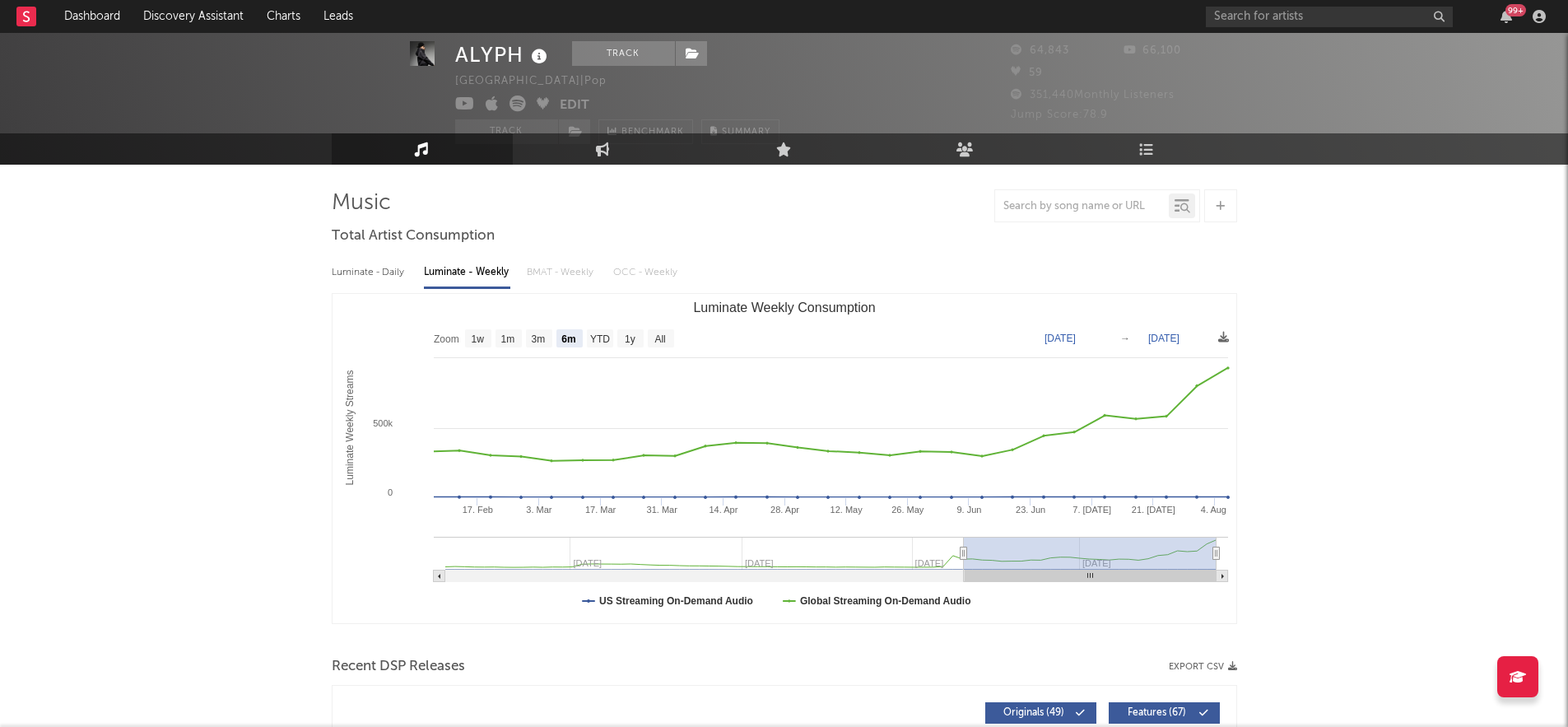
click at [542, 273] on div "Luminate - Daily Luminate - Weekly BMAT - Weekly OCC - Weekly" at bounding box center [784, 273] width 905 height 28
click at [551, 272] on div "Luminate - Daily Luminate - Weekly BMAT - Weekly OCC - Weekly" at bounding box center [784, 273] width 905 height 28
click at [368, 274] on div "Luminate - Daily" at bounding box center [370, 273] width 76 height 28
select select "6m"
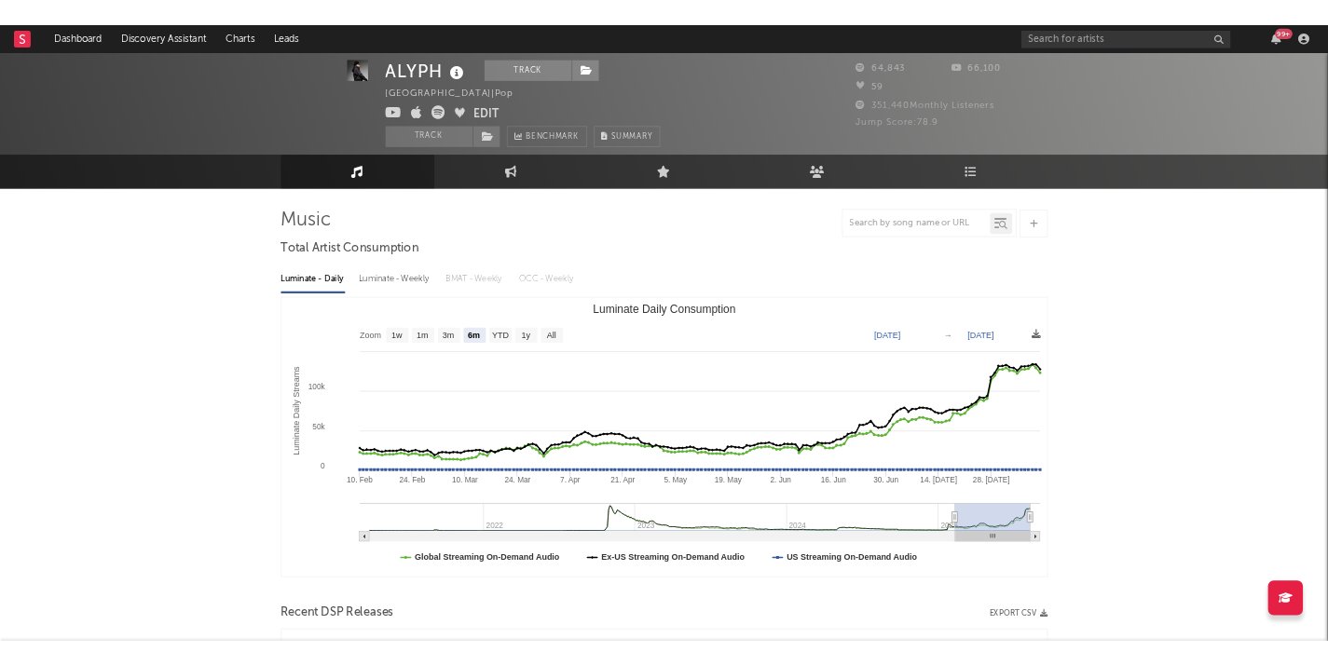
scroll to position [0, 0]
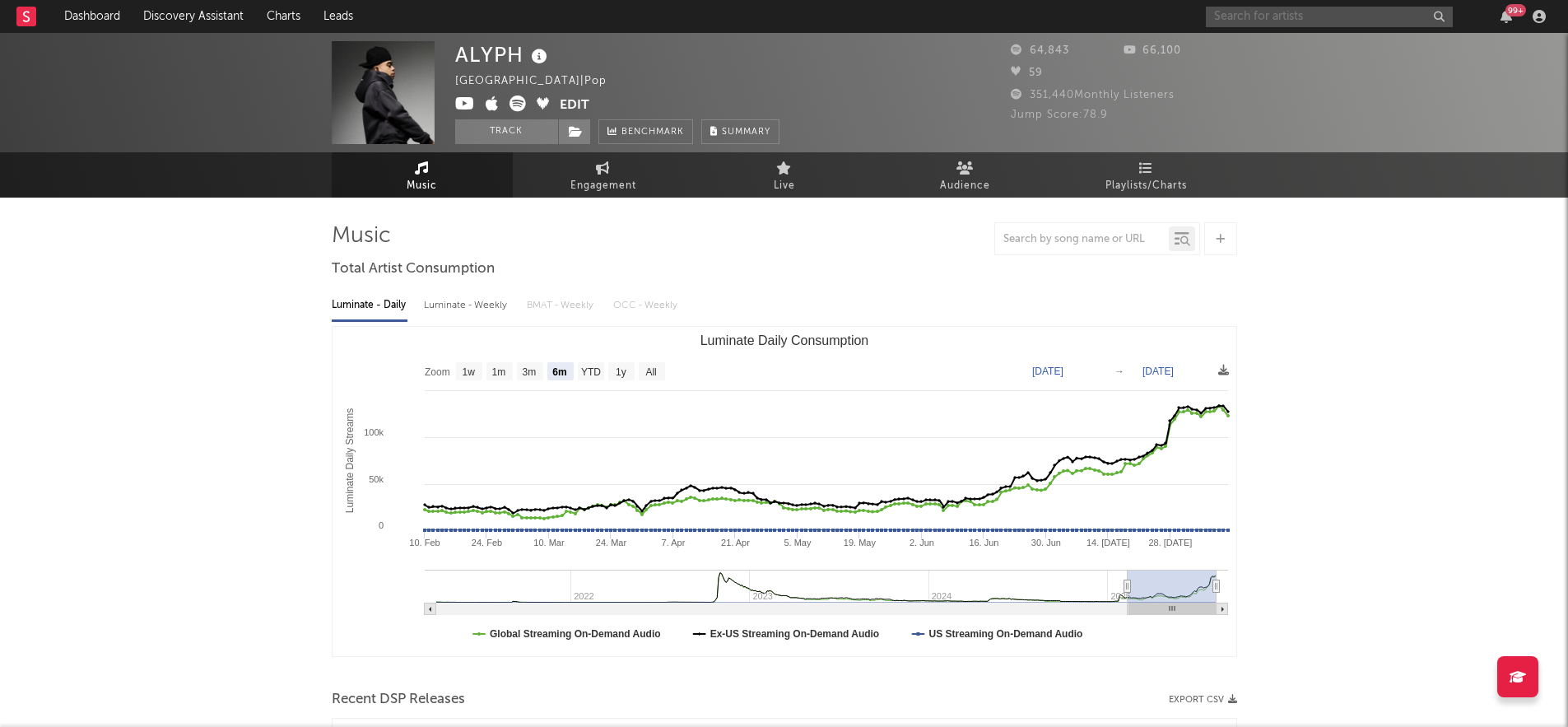
click at [1184, 20] on input "text" at bounding box center [1329, 16] width 247 height 20
type input "bunga"
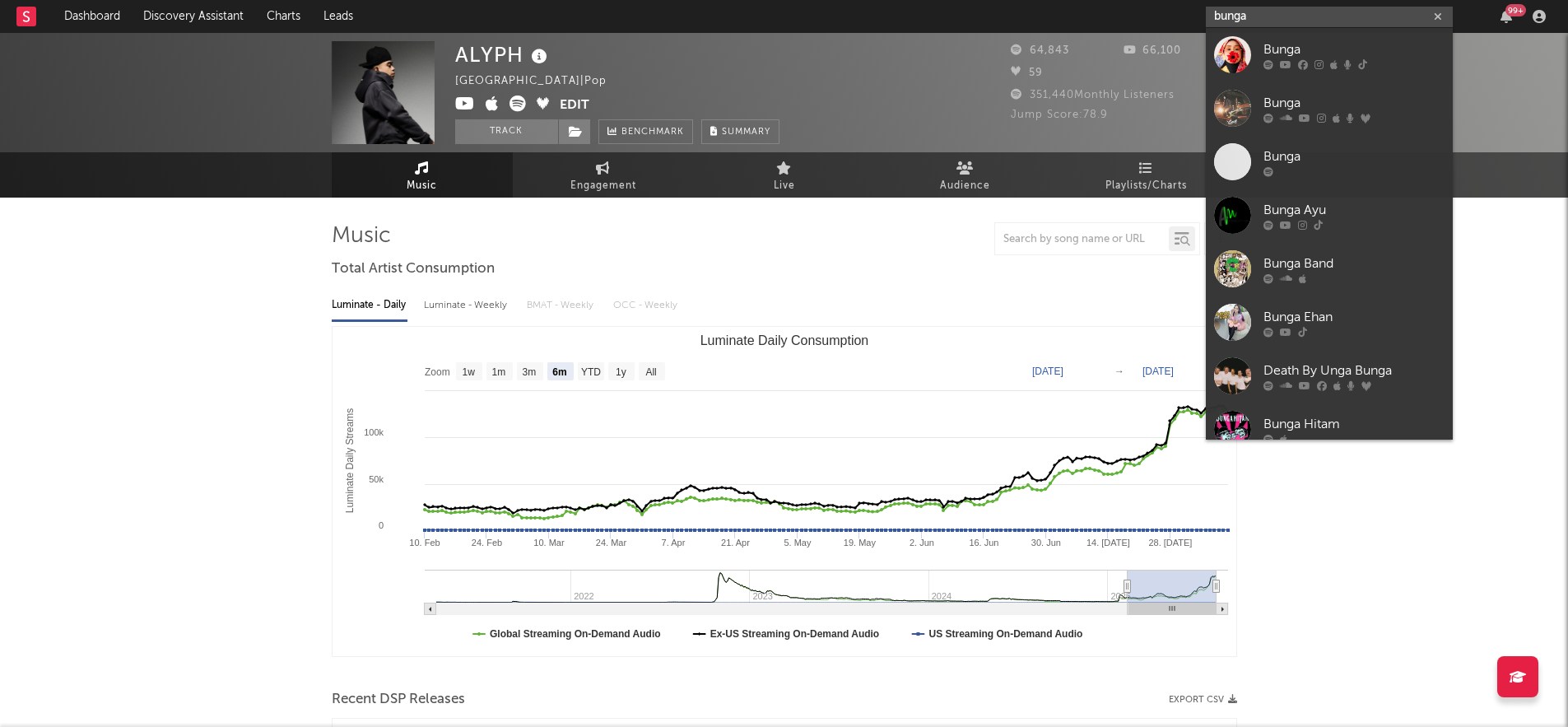
drag, startPoint x: 1272, startPoint y: 15, endPoint x: 1214, endPoint y: 9, distance: 58.3
click at [1184, 9] on input "bunga" at bounding box center [1329, 16] width 247 height 20
